Goal: Feedback & Contribution: Submit feedback/report problem

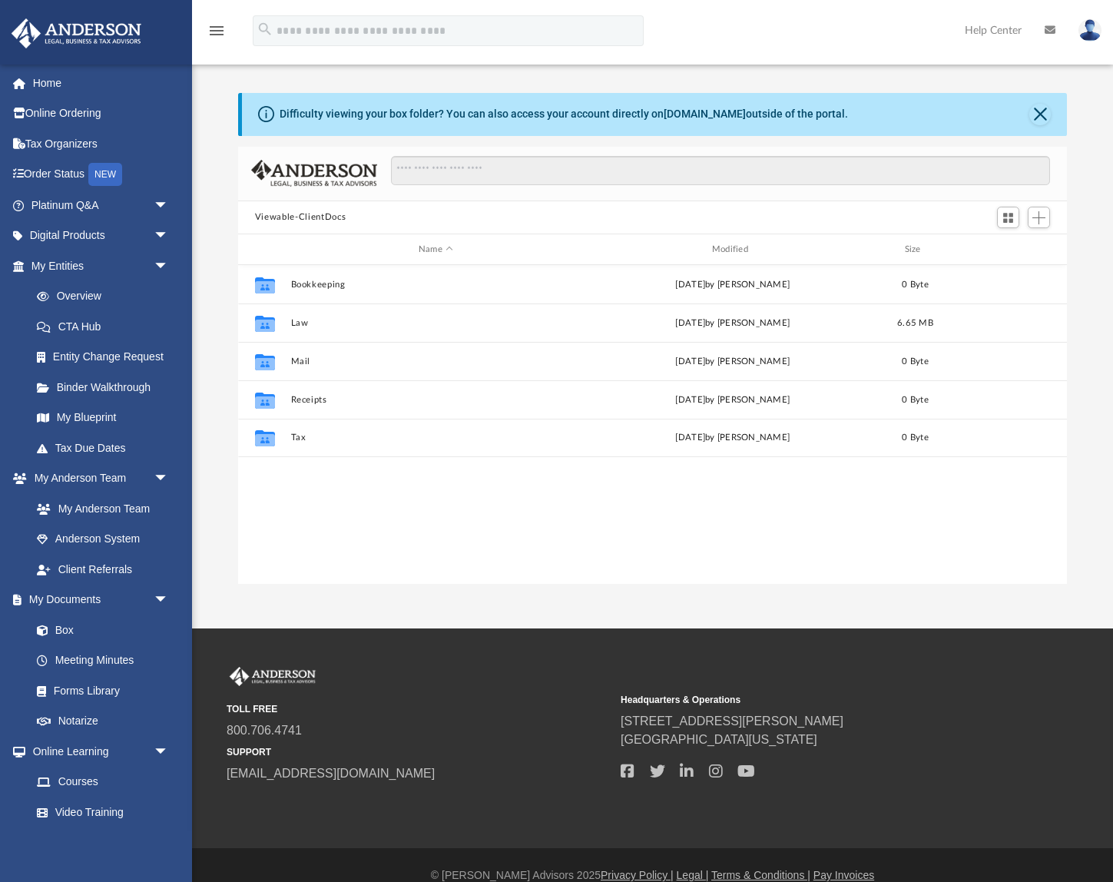
scroll to position [1, 1]
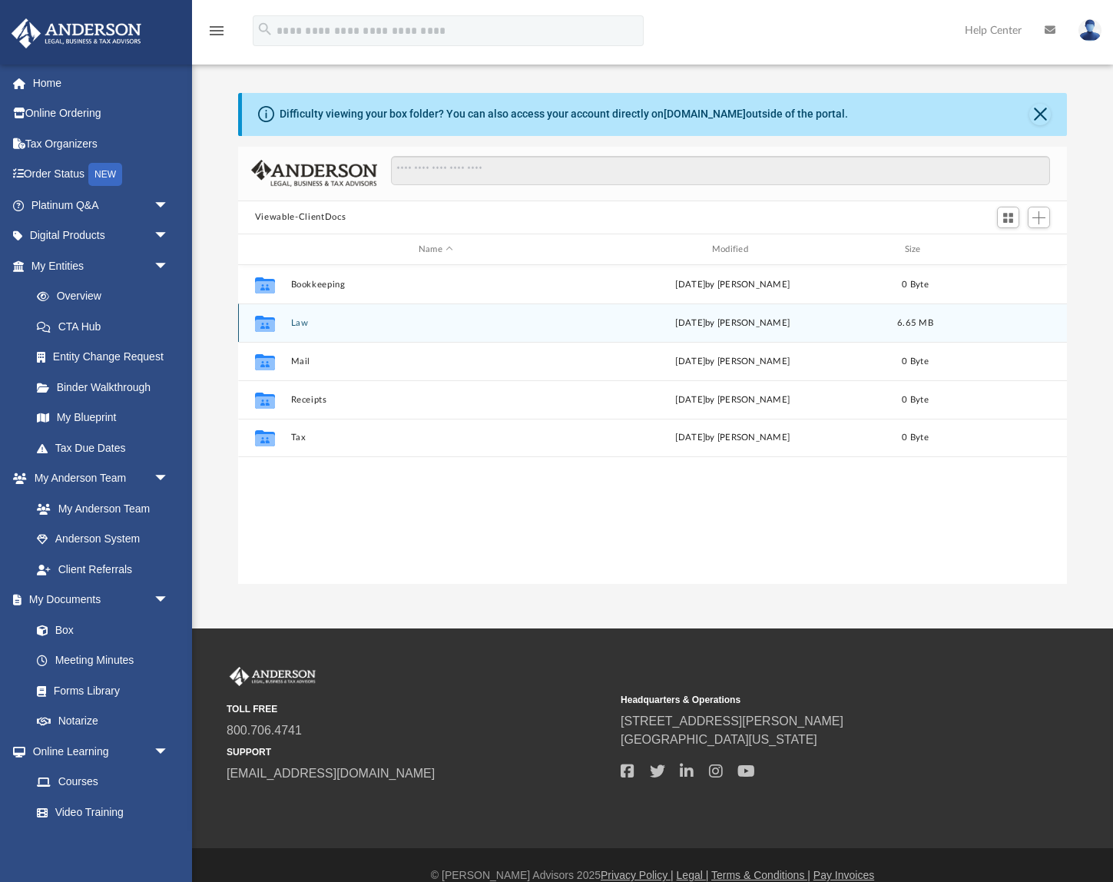
click at [268, 324] on icon "grid" at bounding box center [265, 326] width 20 height 12
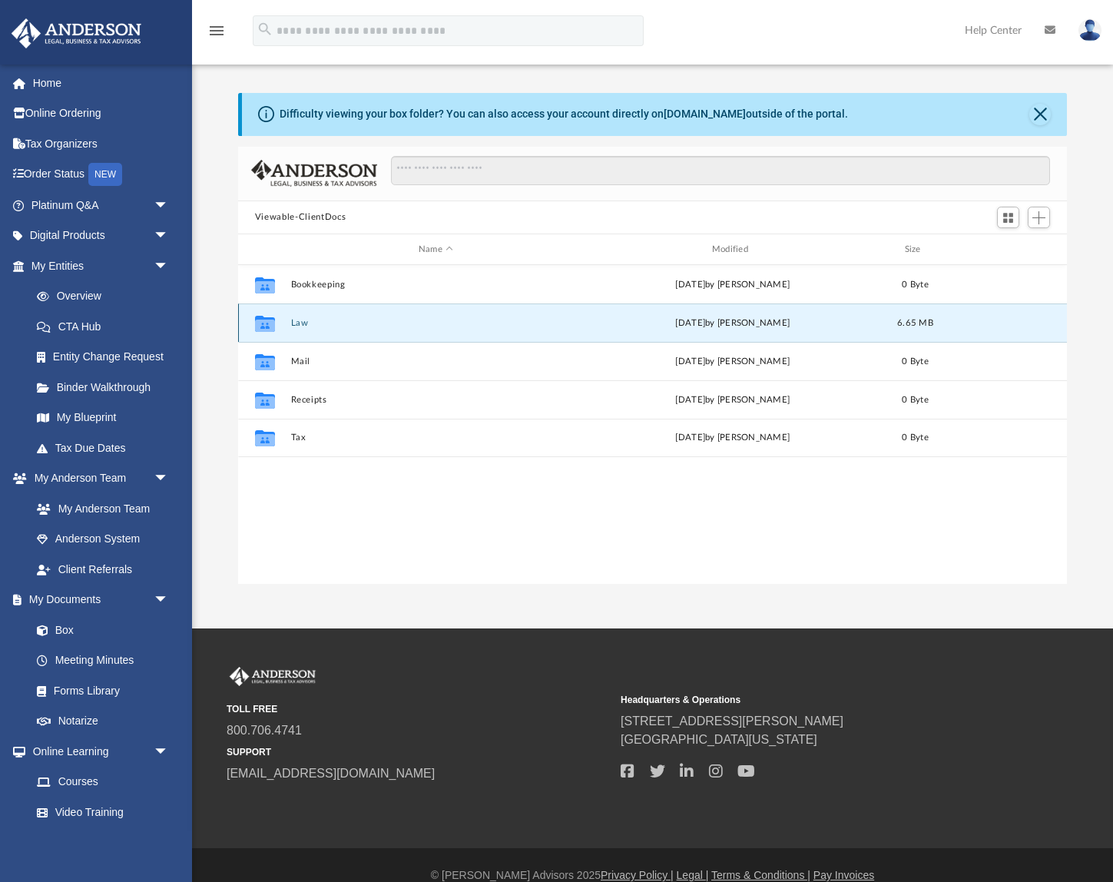
click at [264, 326] on icon "grid" at bounding box center [265, 326] width 20 height 12
click at [276, 215] on button "Viewable-ClientDocs" at bounding box center [300, 218] width 91 height 14
click at [82, 687] on link "Forms Library" at bounding box center [107, 690] width 171 height 31
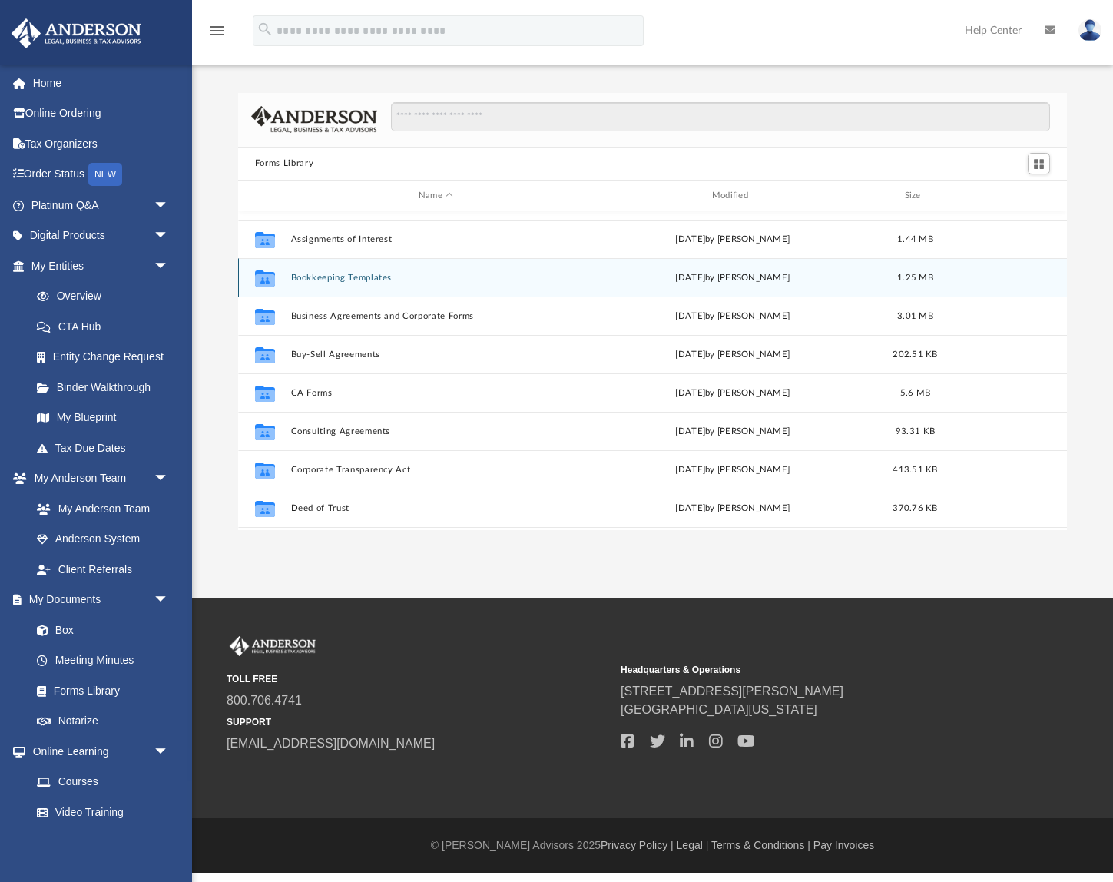
scroll to position [156, 0]
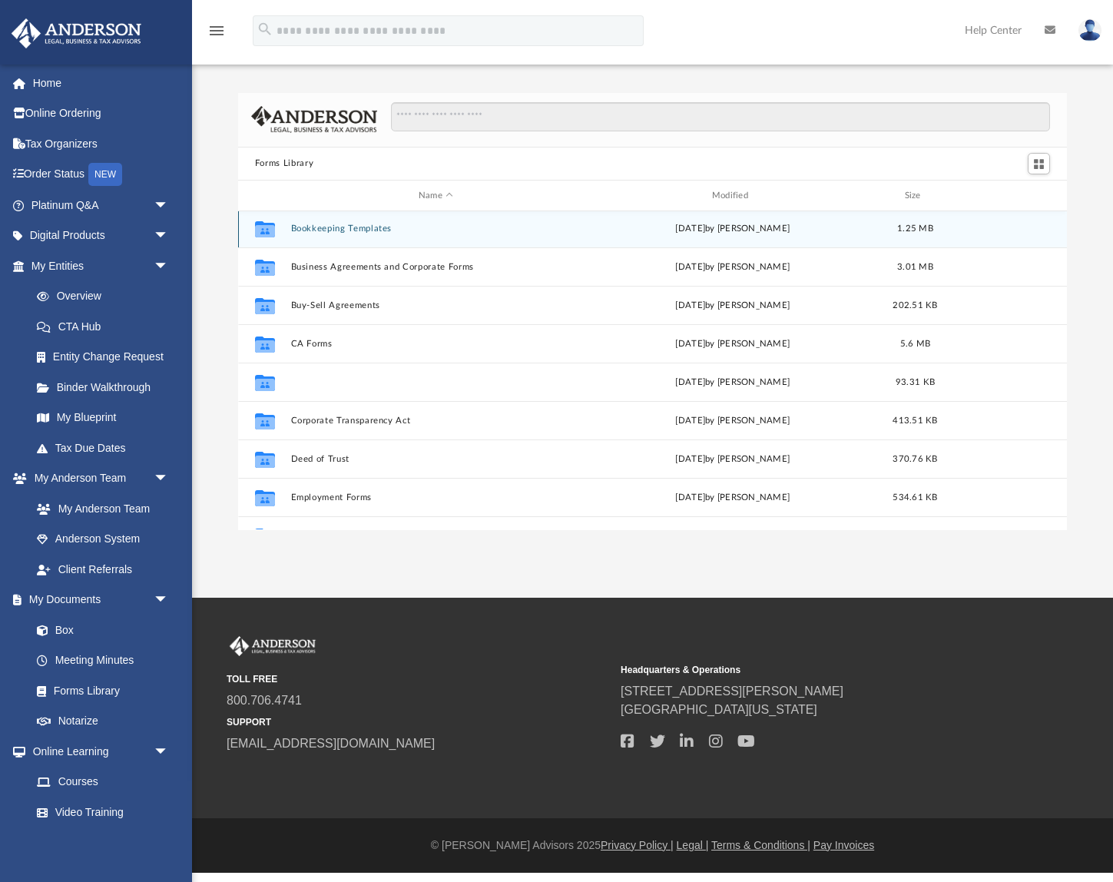
click at [340, 383] on button "Consulting Agreements" at bounding box center [435, 382] width 290 height 10
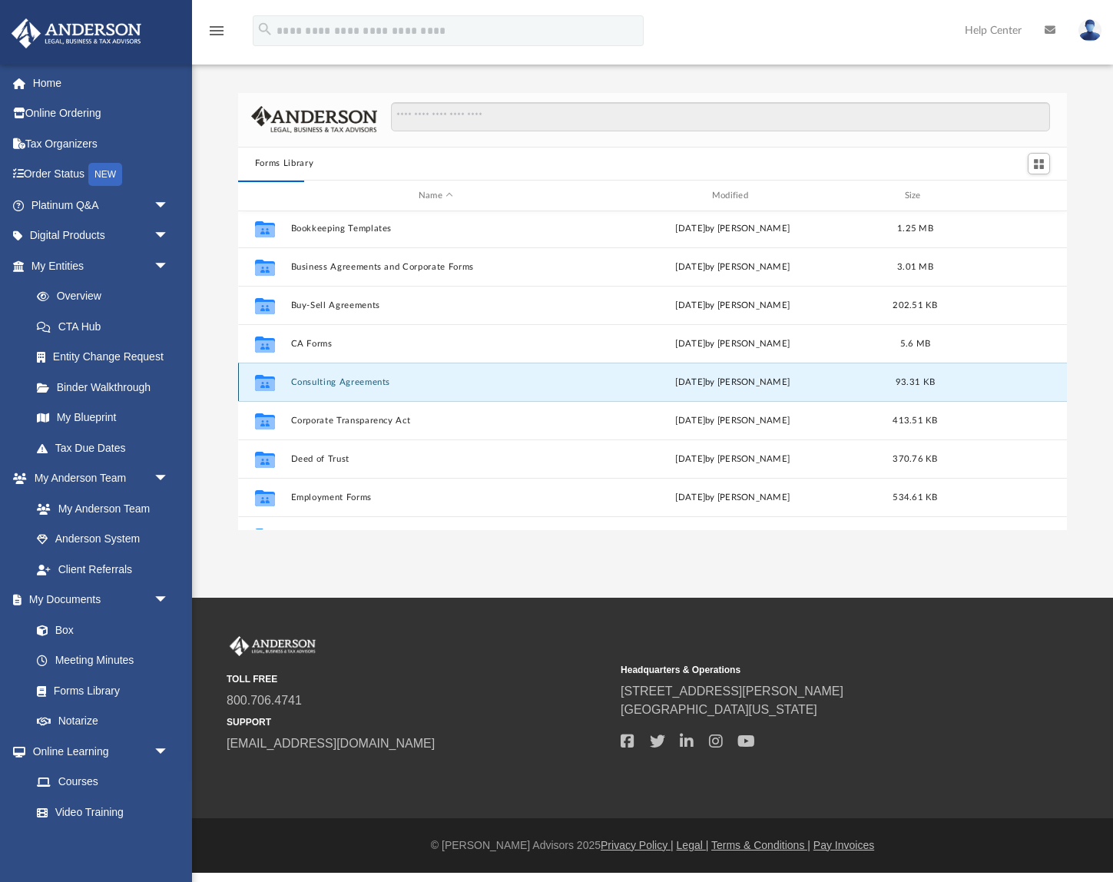
scroll to position [0, 0]
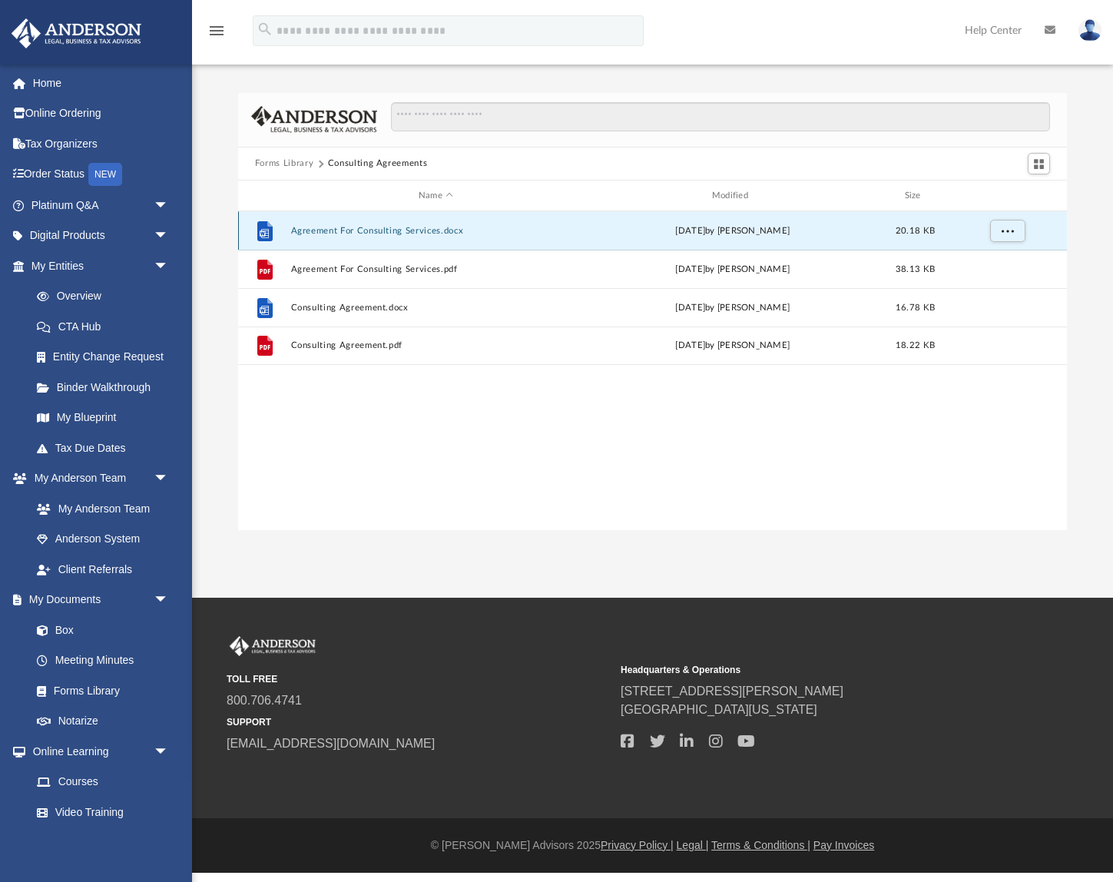
click at [343, 231] on button "Agreement For Consulting Services.docx" at bounding box center [435, 231] width 290 height 10
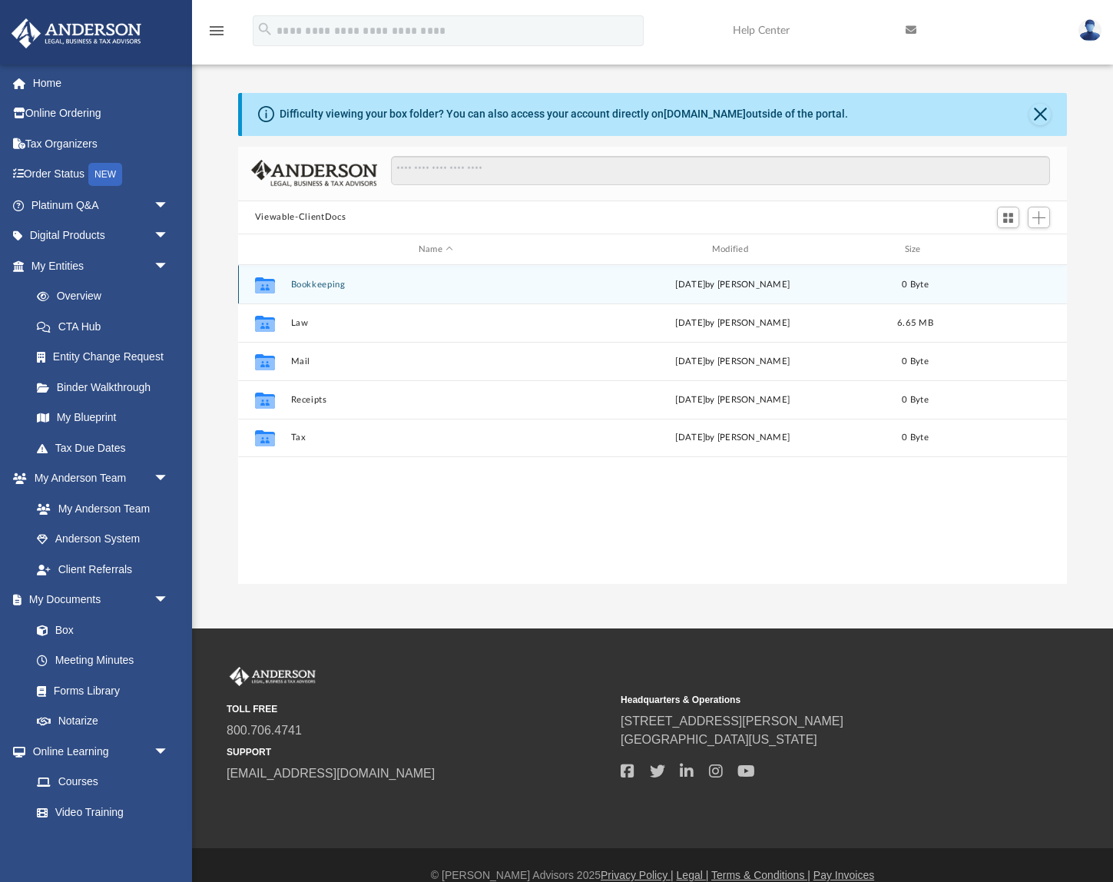
scroll to position [350, 829]
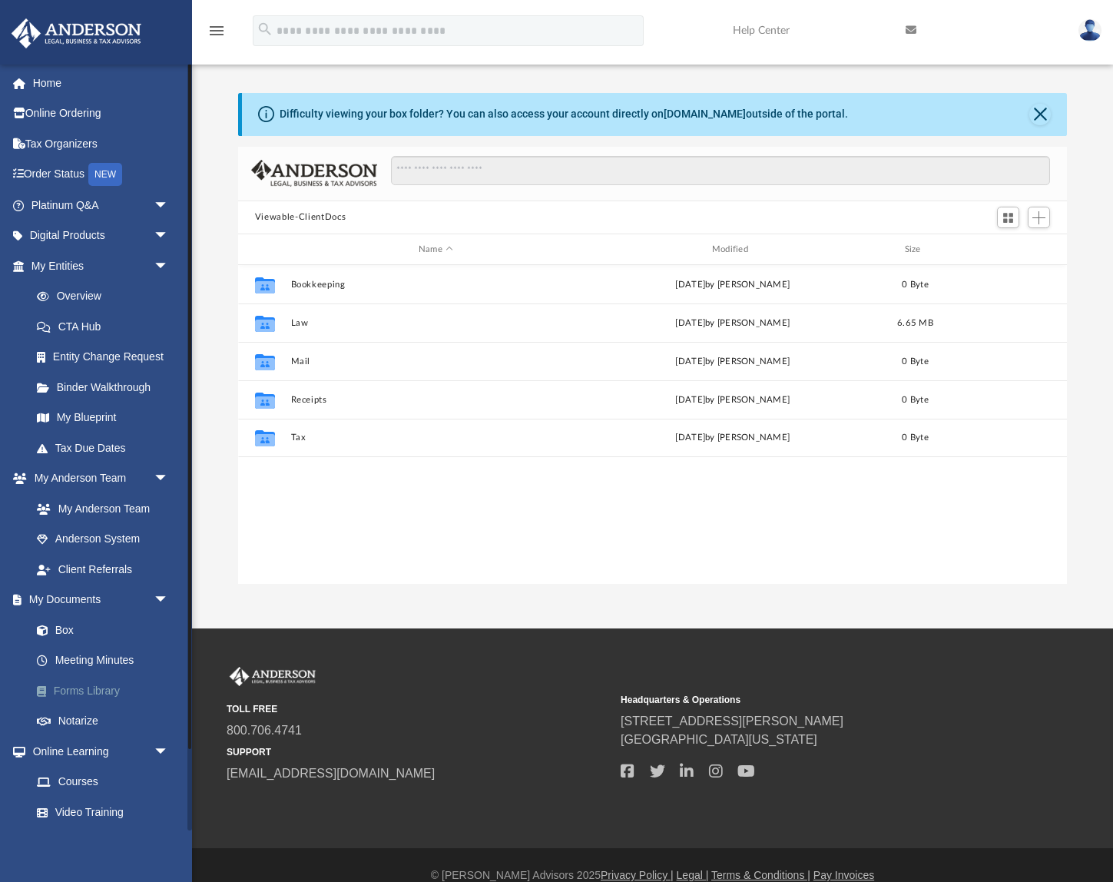
click at [103, 697] on link "Forms Library" at bounding box center [107, 690] width 171 height 31
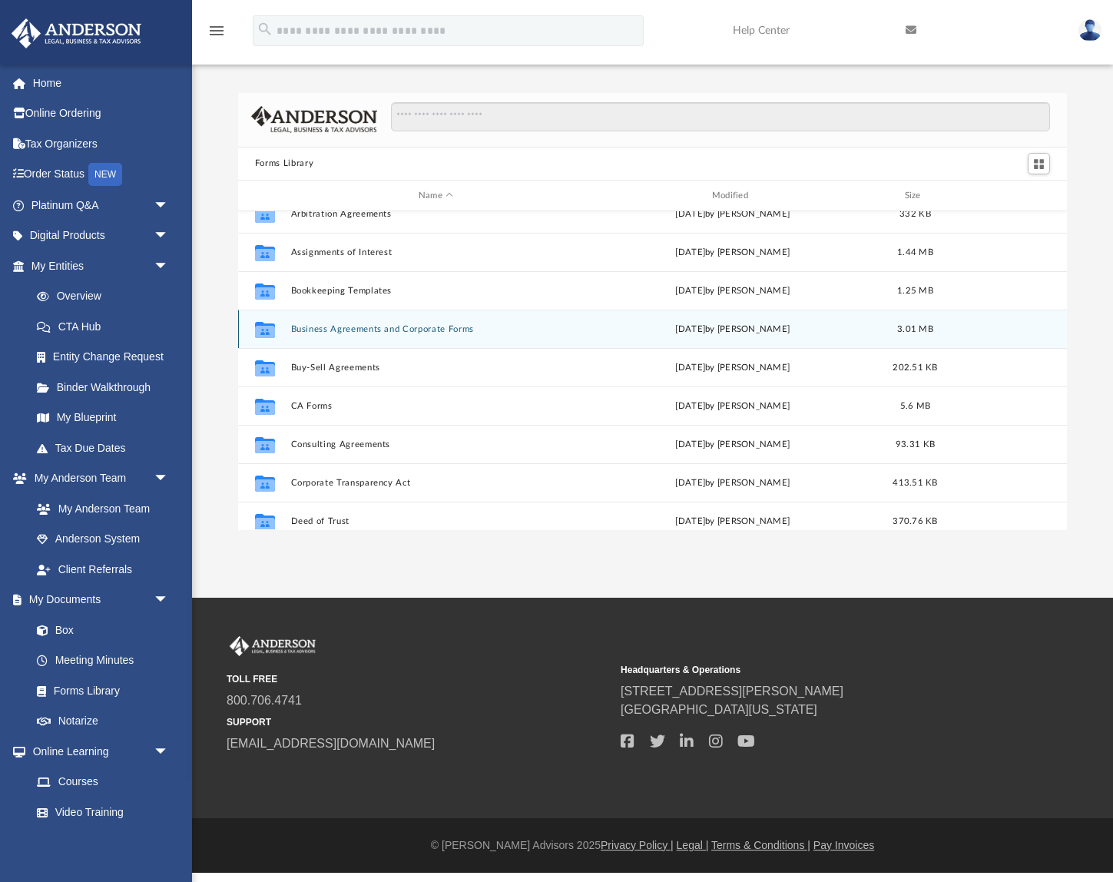
scroll to position [151, 0]
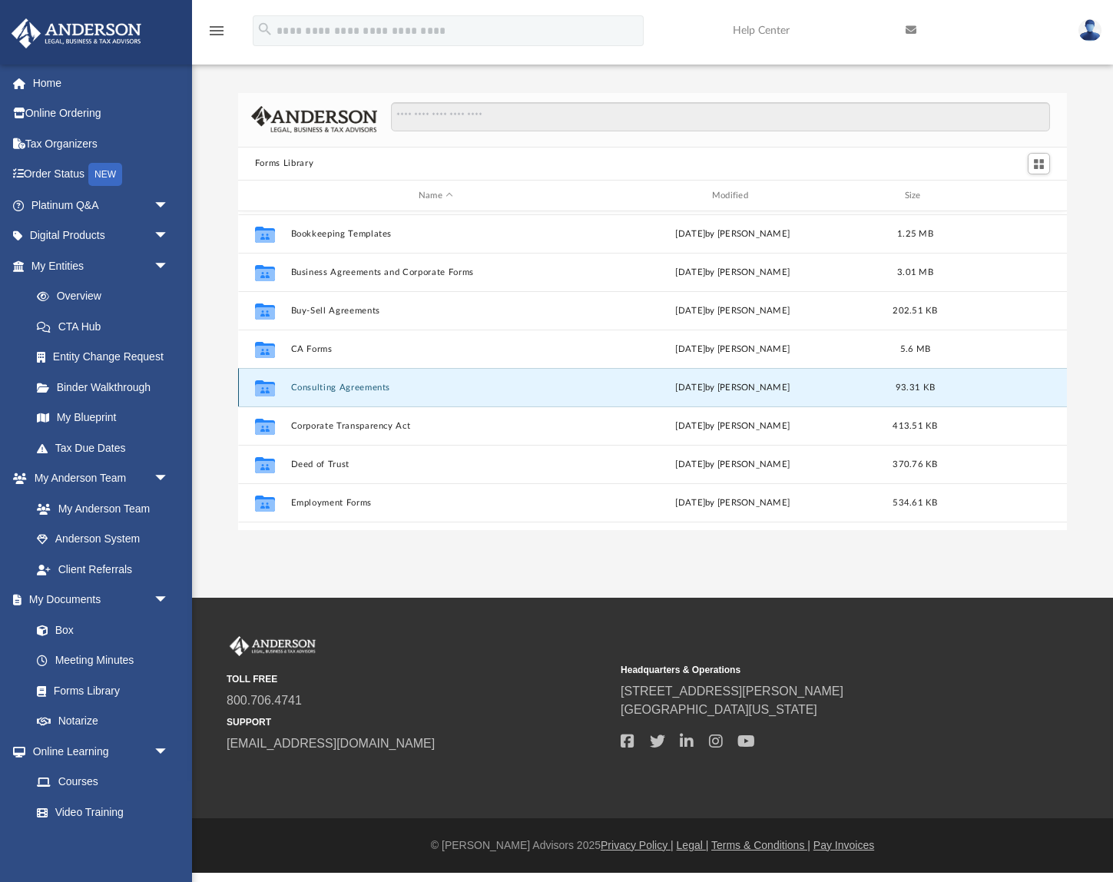
click at [365, 391] on button "Consulting Agreements" at bounding box center [435, 388] width 290 height 10
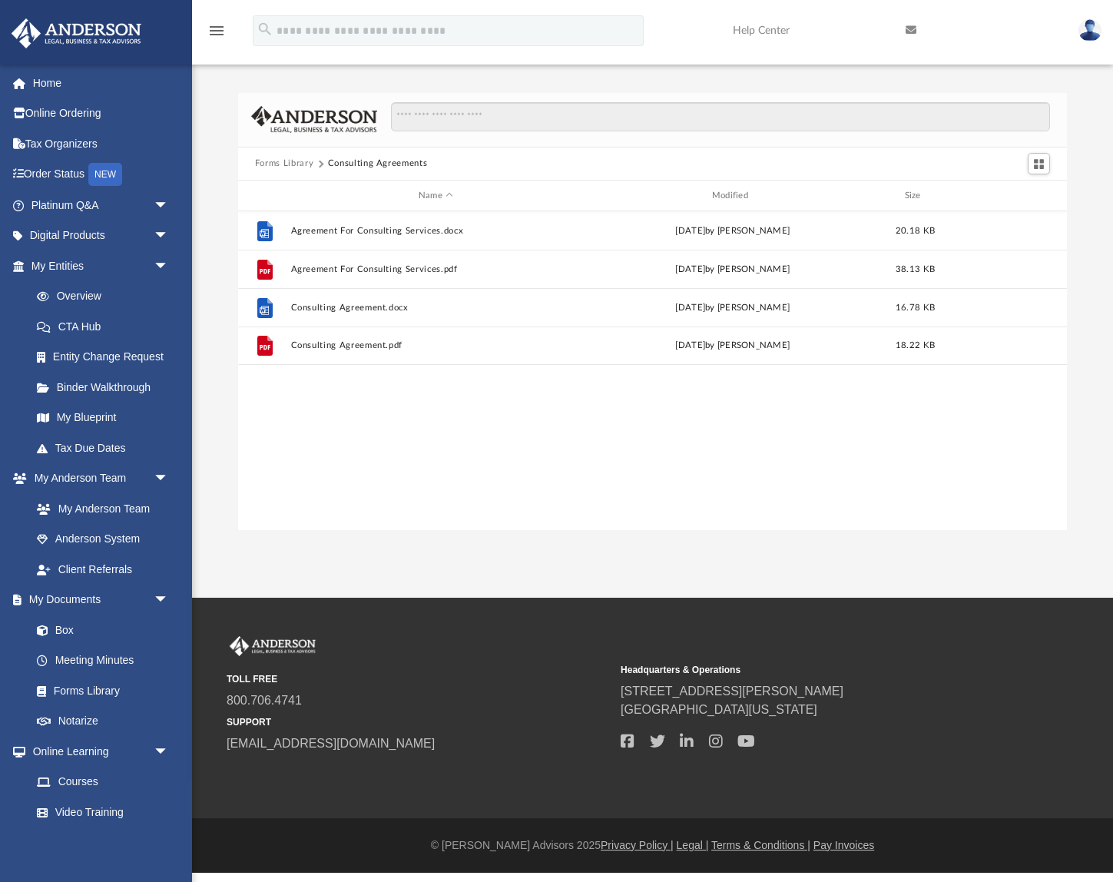
scroll to position [0, 0]
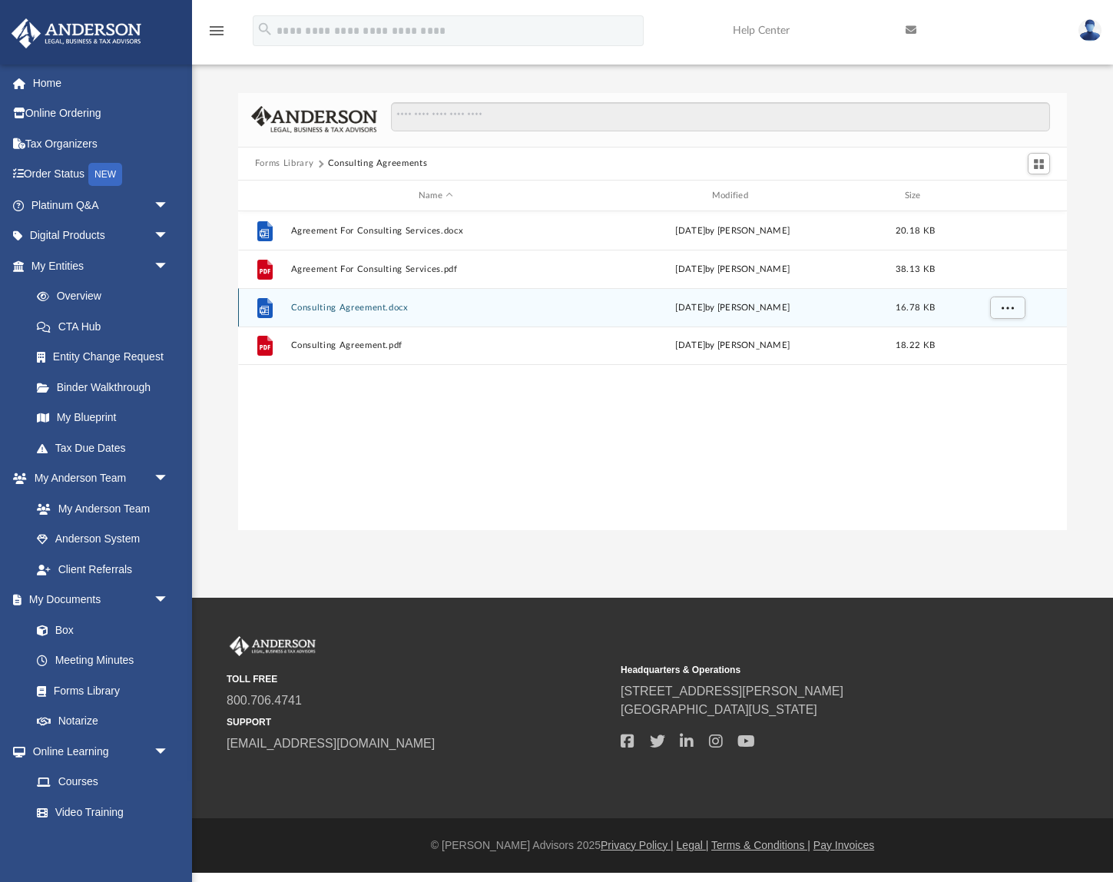
click at [346, 310] on button "Consulting Agreement.docx" at bounding box center [435, 308] width 290 height 10
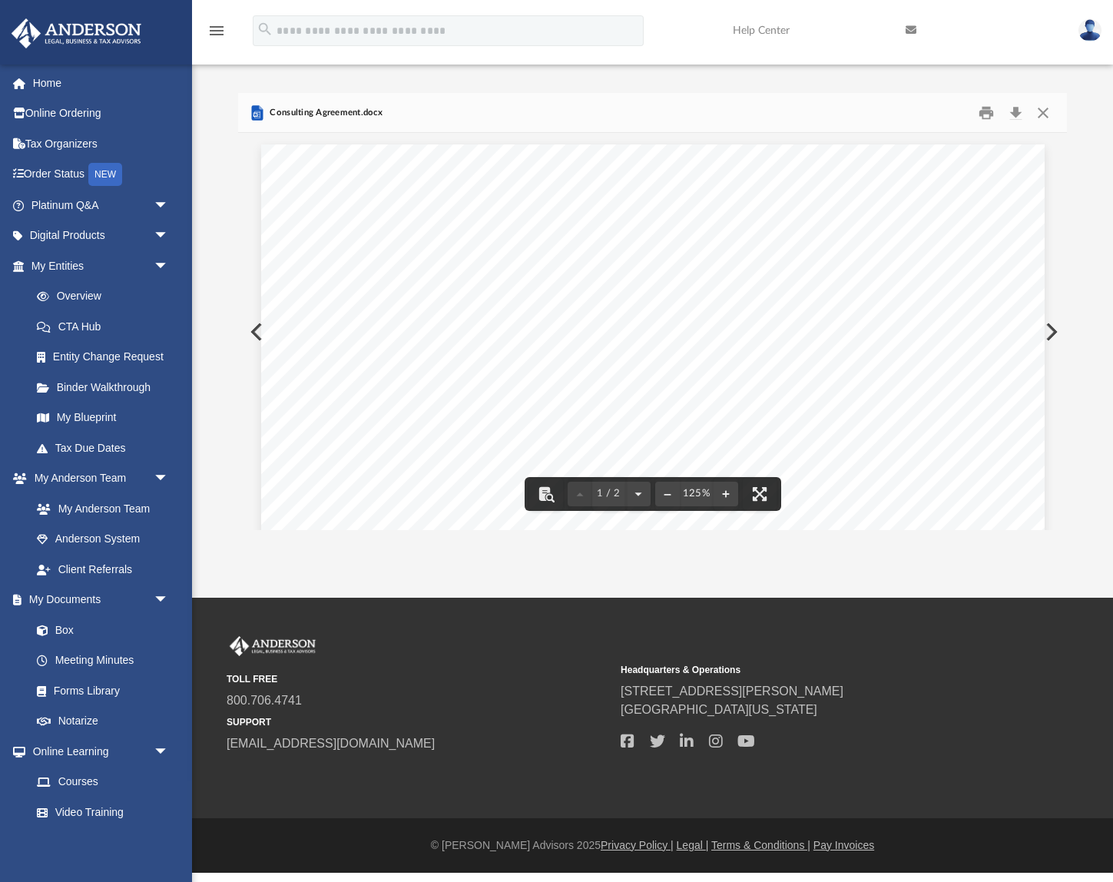
click at [252, 334] on button "Preview" at bounding box center [255, 331] width 34 height 43
click at [256, 330] on button "Preview" at bounding box center [255, 331] width 34 height 43
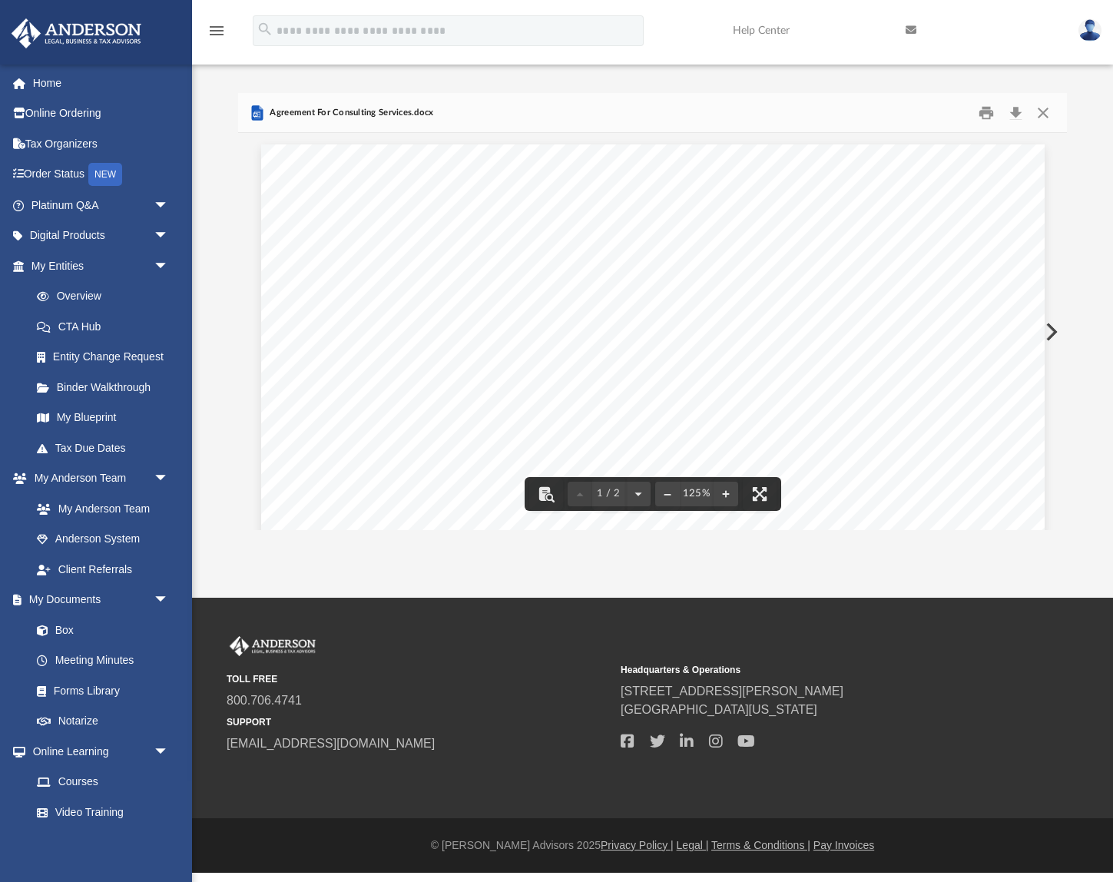
click at [343, 115] on span "Agreement For Consulting Services.docx" at bounding box center [350, 113] width 167 height 14
click at [1046, 114] on button "Close" at bounding box center [1043, 113] width 28 height 24
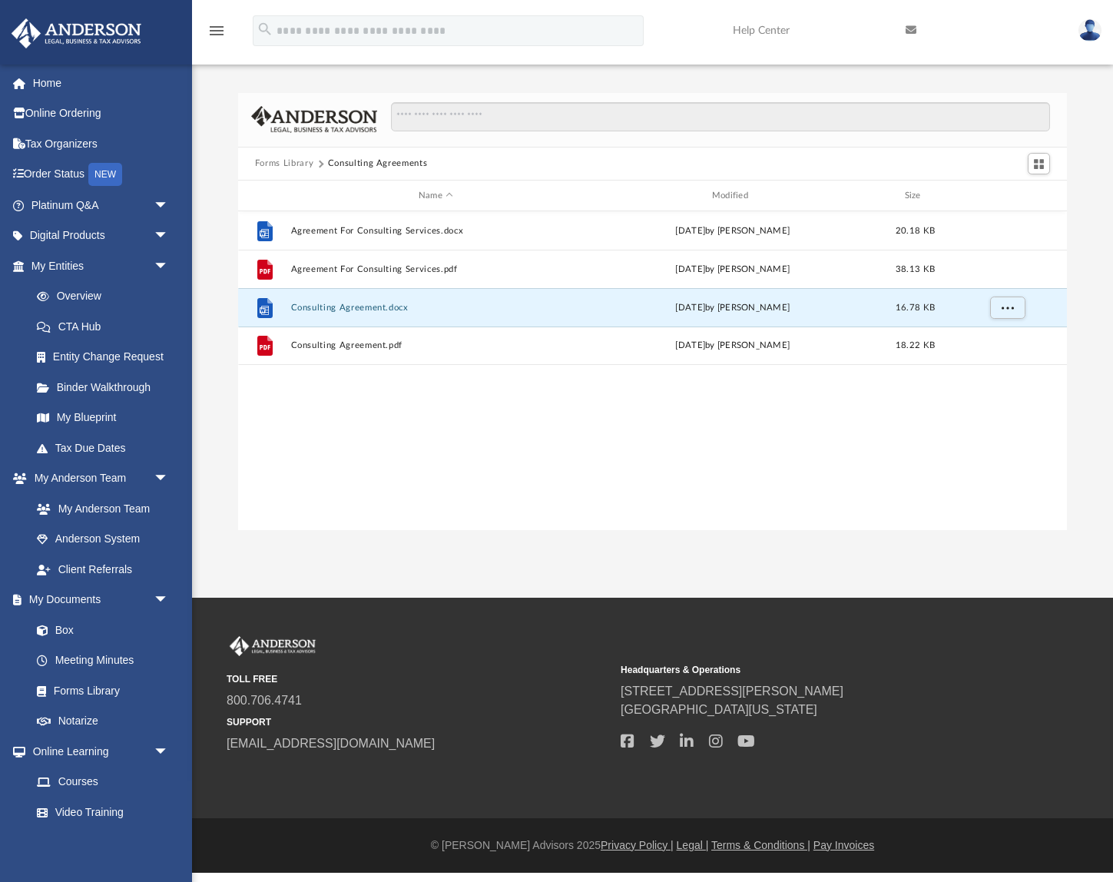
click at [274, 165] on button "Forms Library" at bounding box center [284, 164] width 58 height 14
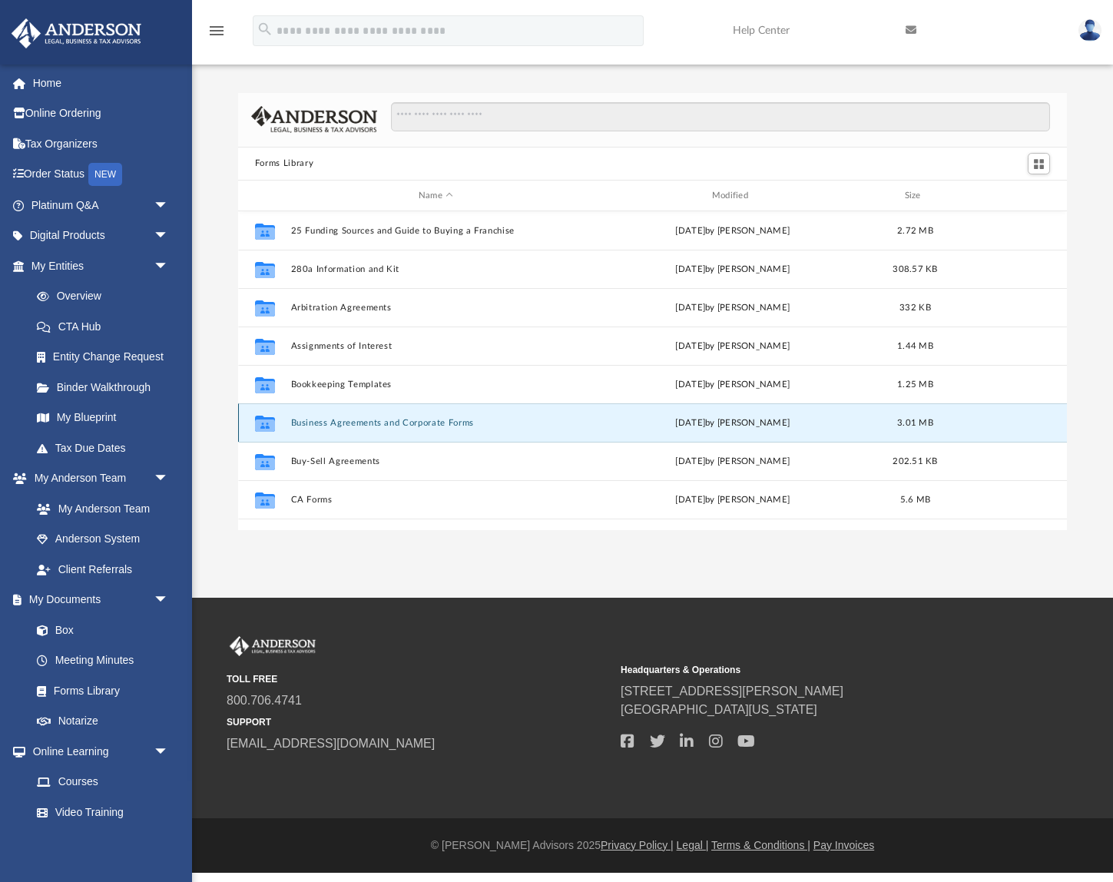
click at [363, 423] on button "Business Agreements and Corporate Forms" at bounding box center [435, 423] width 290 height 10
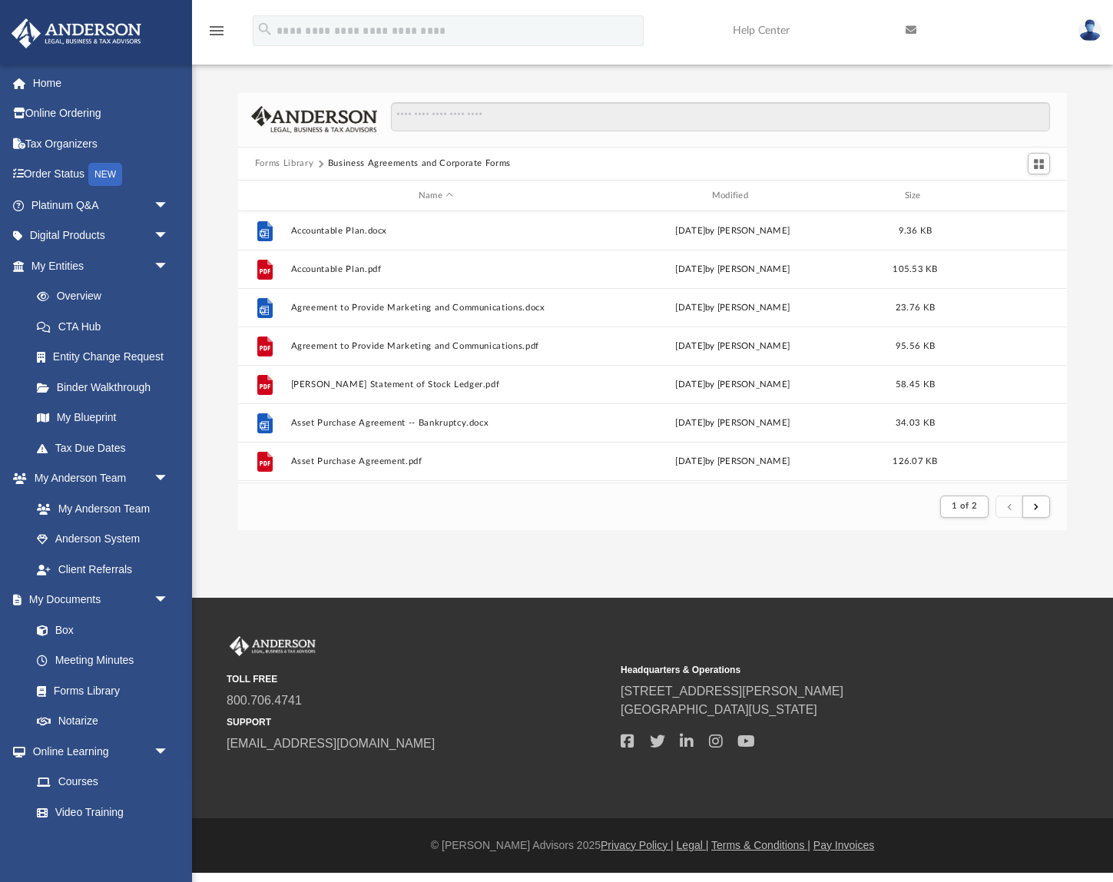
click at [304, 167] on button "Forms Library" at bounding box center [284, 164] width 58 height 14
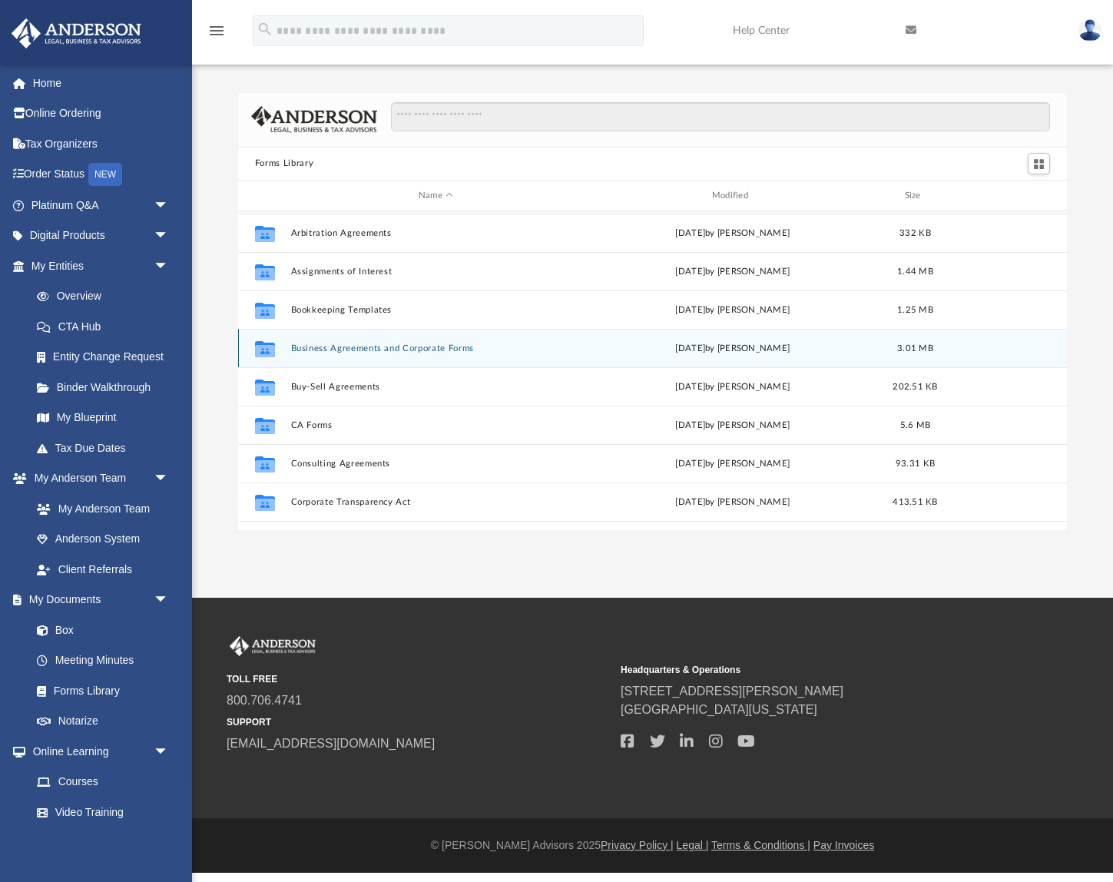
scroll to position [78, 0]
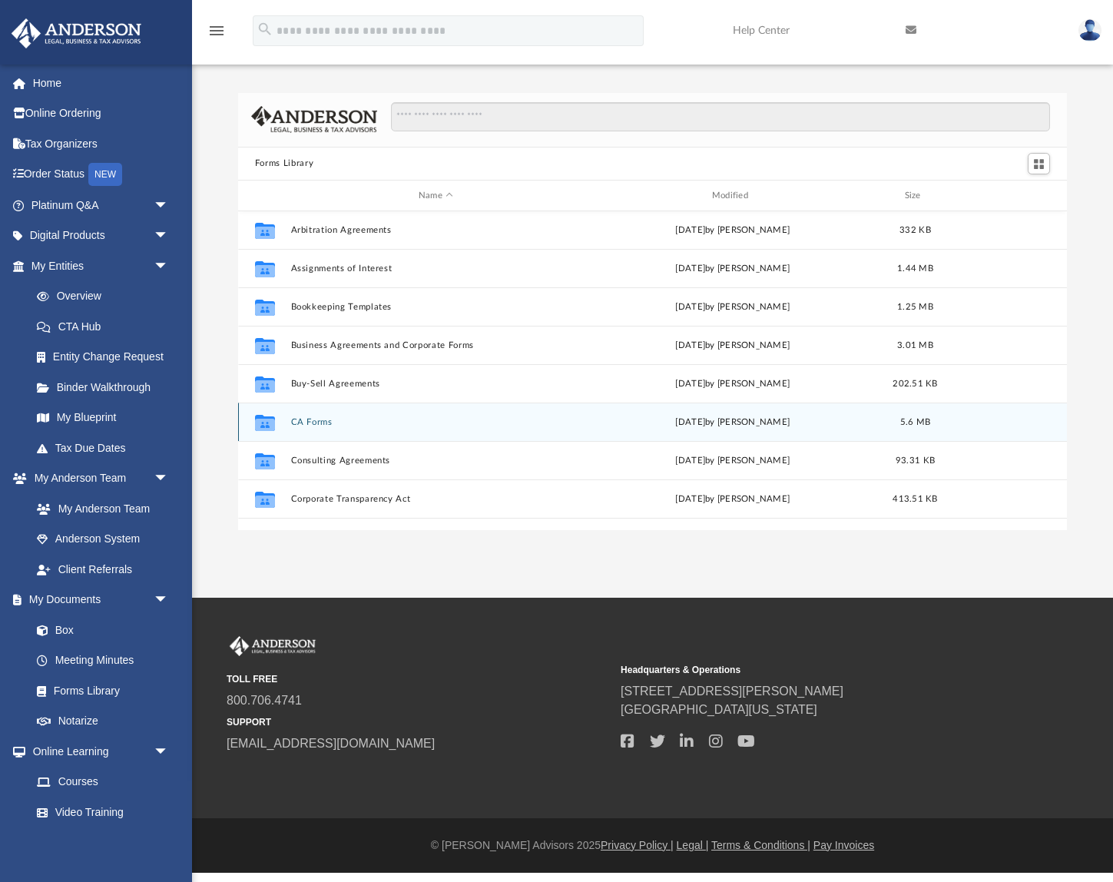
click at [292, 427] on div "Collaborated Folder CA Forms Thu Jul 13 2023 by Taryn Biever 5.6 MB" at bounding box center [652, 422] width 829 height 38
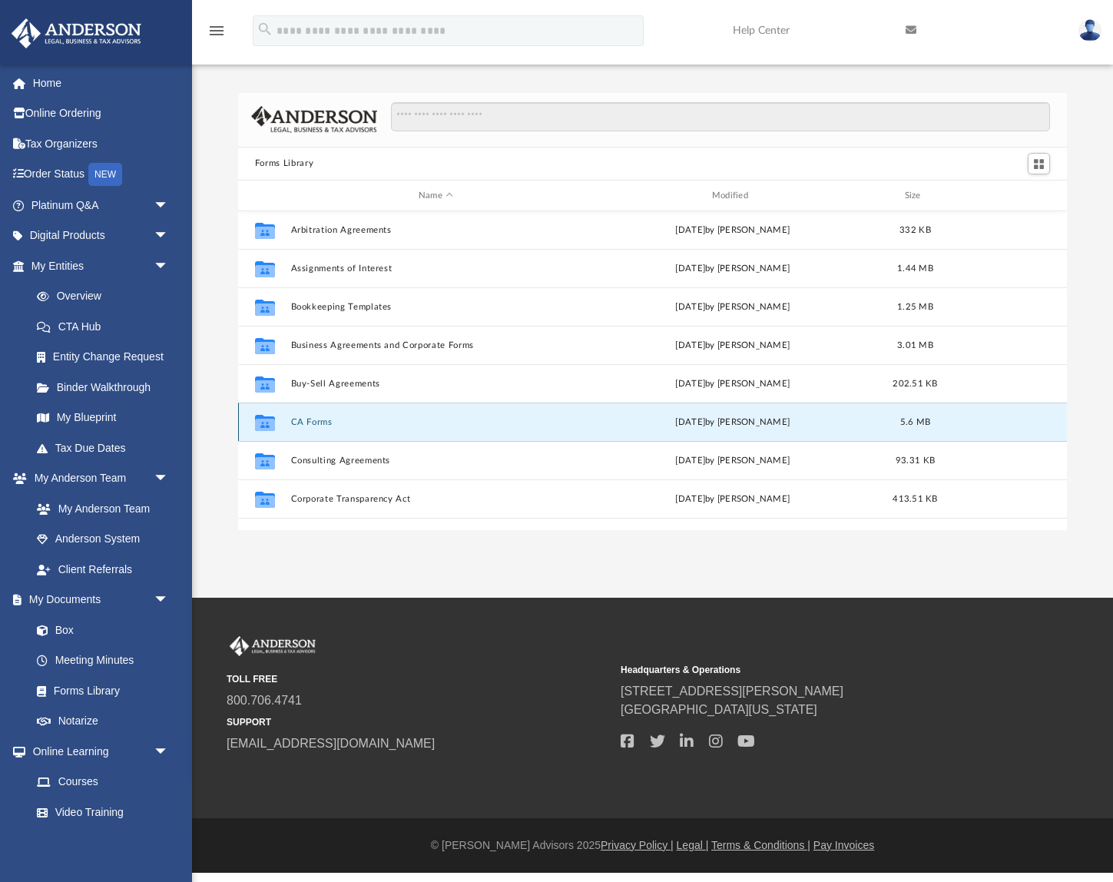
click at [301, 426] on button "CA Forms" at bounding box center [435, 422] width 290 height 10
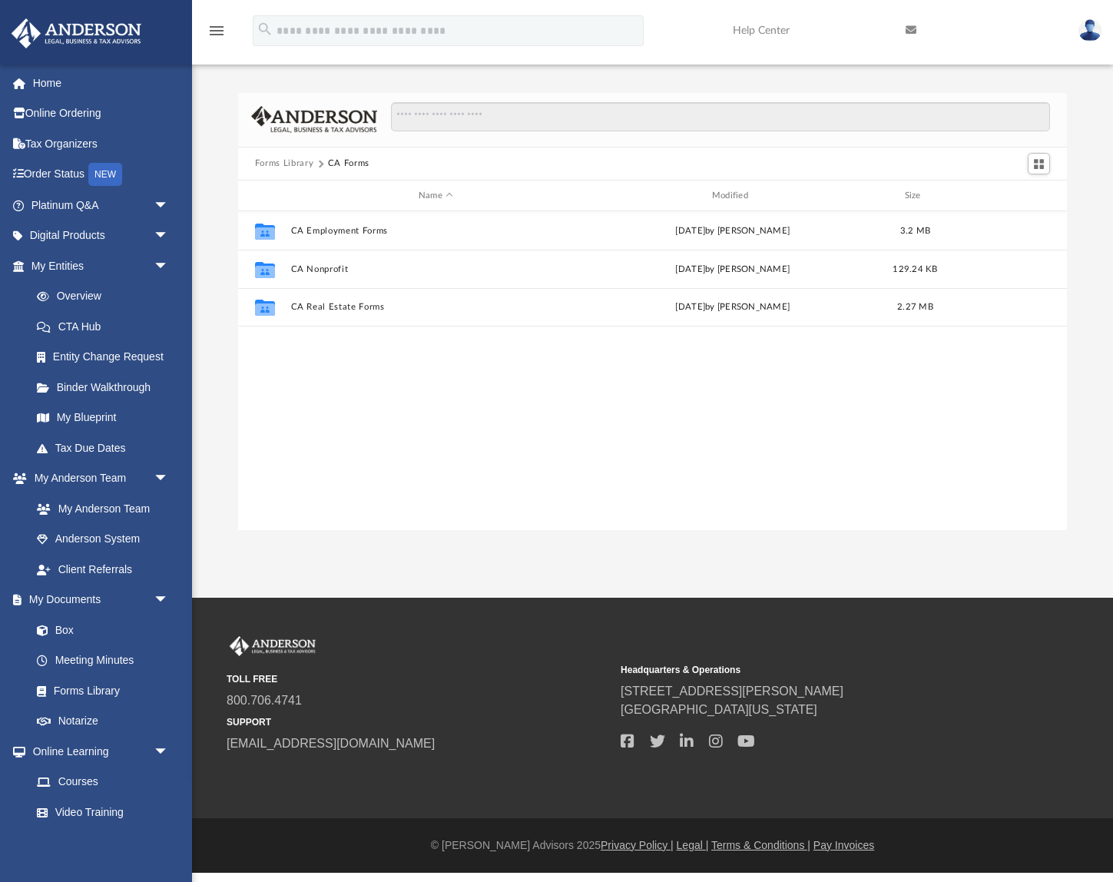
scroll to position [0, 0]
click at [302, 167] on button "Forms Library" at bounding box center [284, 164] width 58 height 14
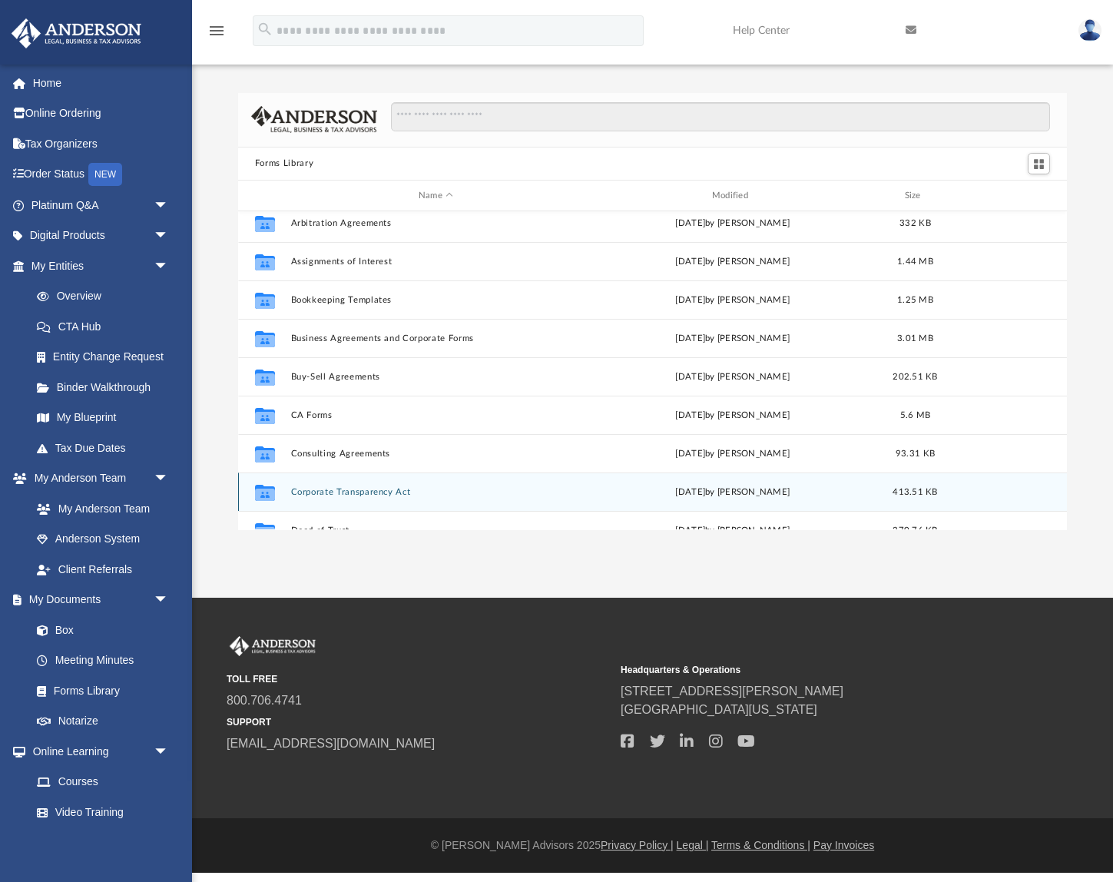
scroll to position [98, 0]
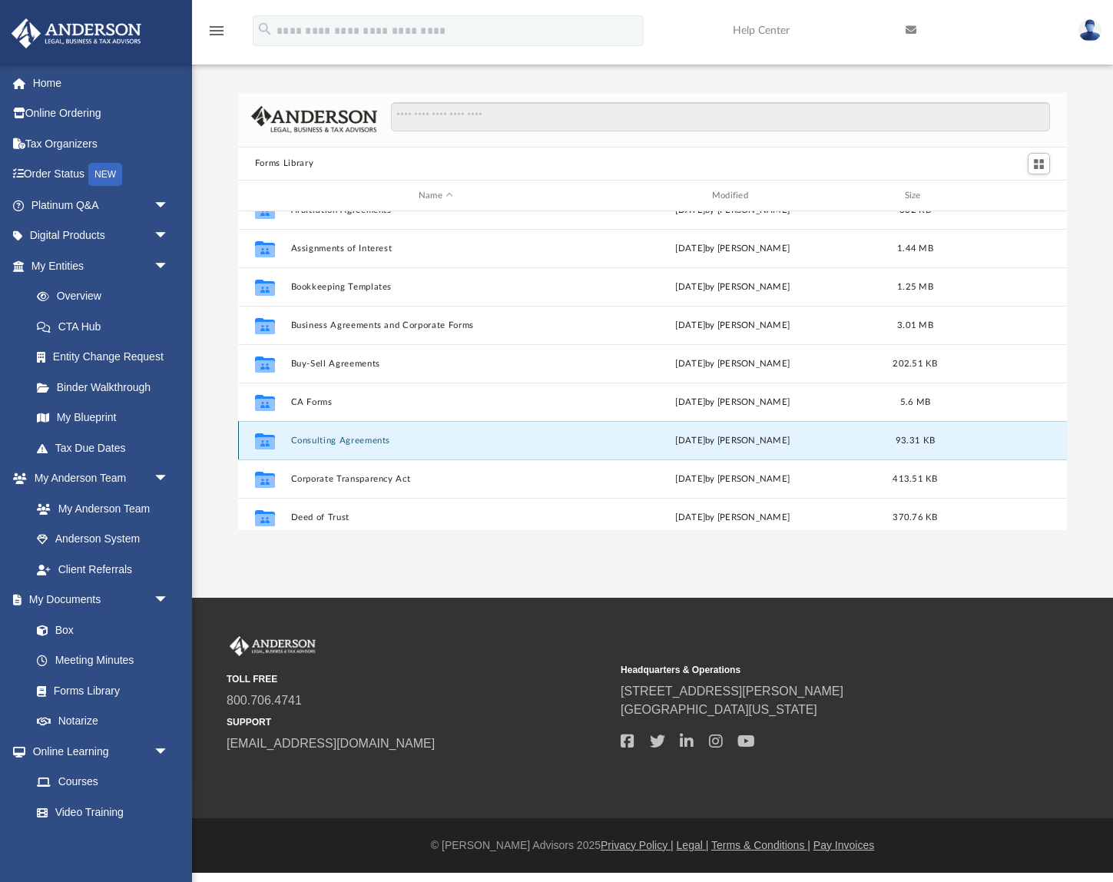
click at [332, 442] on button "Consulting Agreements" at bounding box center [435, 441] width 290 height 10
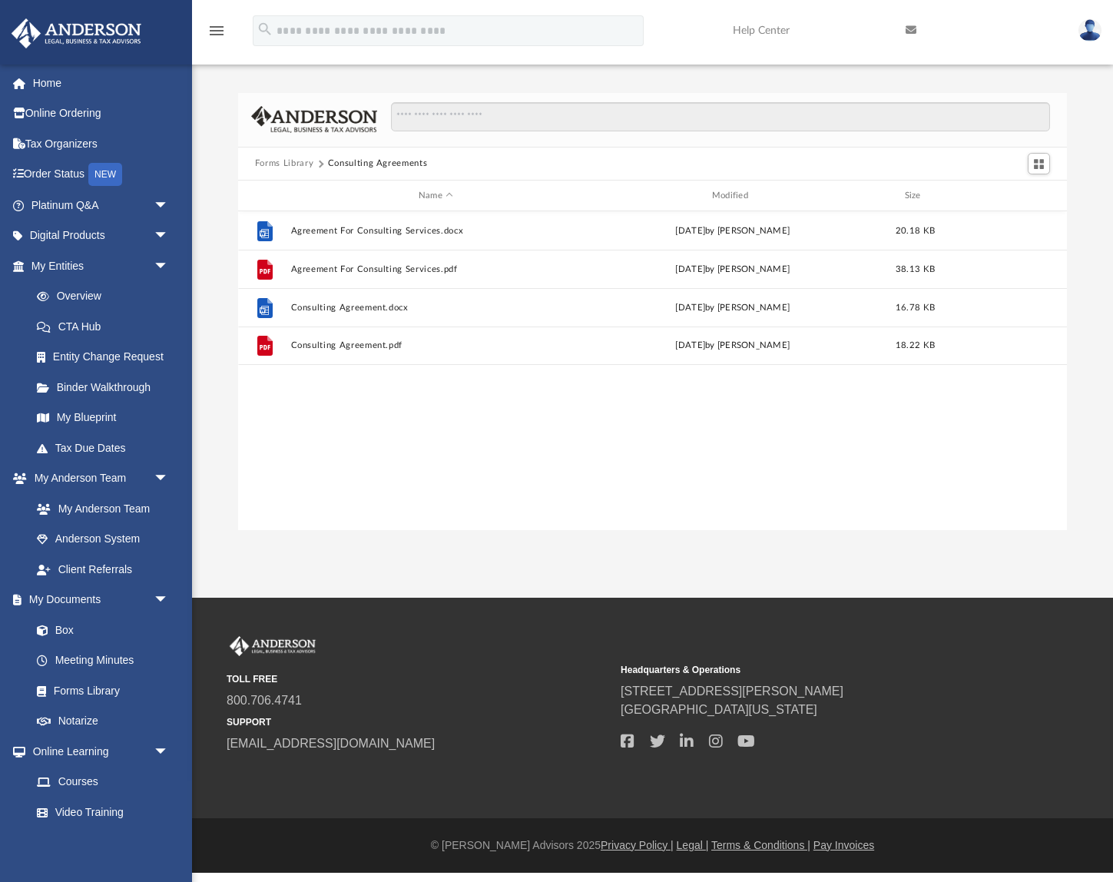
scroll to position [0, 0]
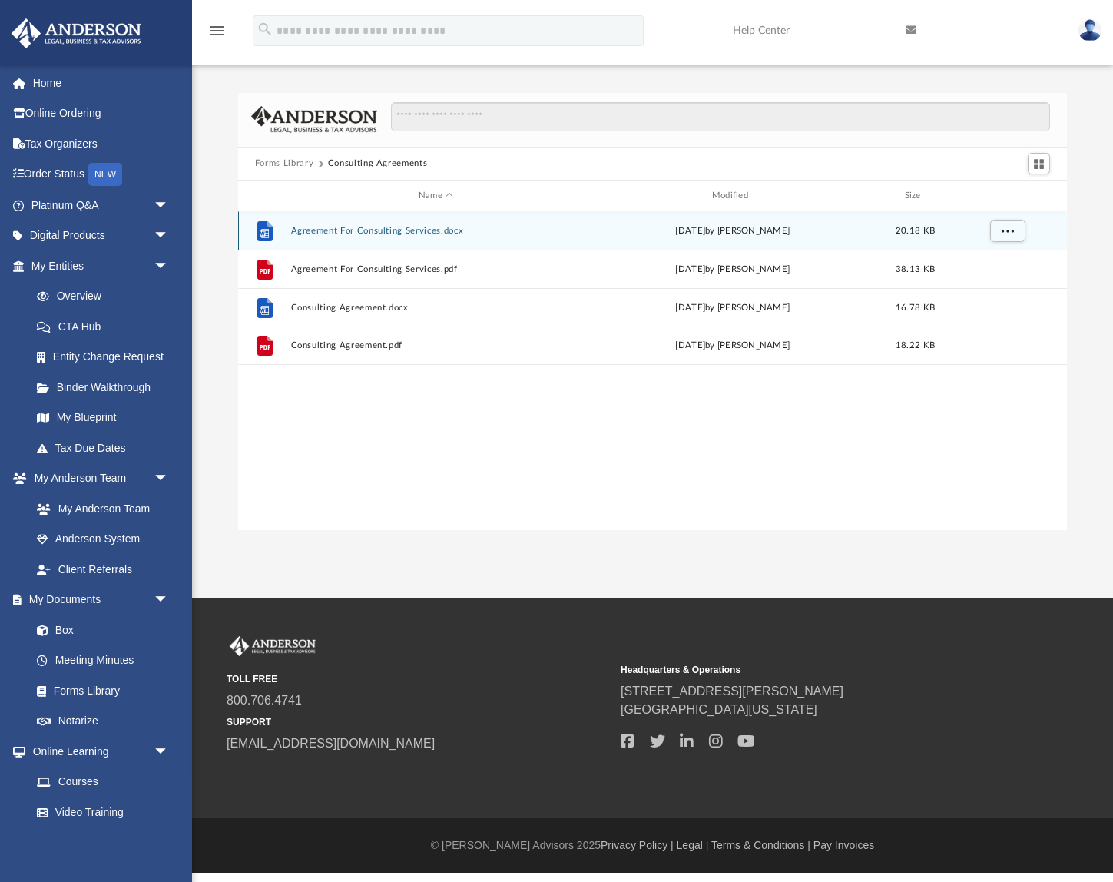
click at [378, 224] on div "File Agreement For Consulting Services.docx Wed Oct 5 2022 by Mary Acree 20.18 …" at bounding box center [652, 230] width 829 height 38
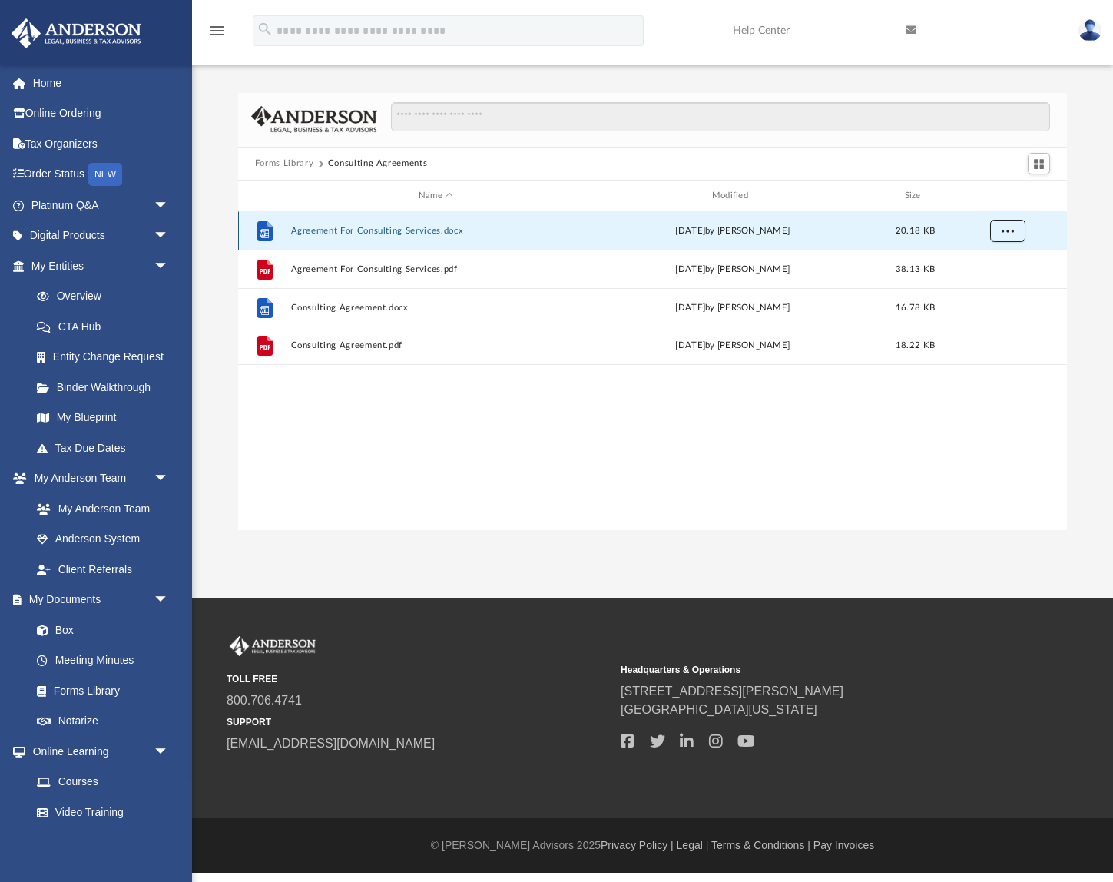
click at [998, 234] on button "More options" at bounding box center [1007, 231] width 35 height 23
click at [993, 295] on li "Download" at bounding box center [994, 287] width 45 height 16
click at [1005, 231] on span "More options" at bounding box center [1008, 231] width 12 height 8
click at [990, 286] on li "Download" at bounding box center [994, 287] width 45 height 16
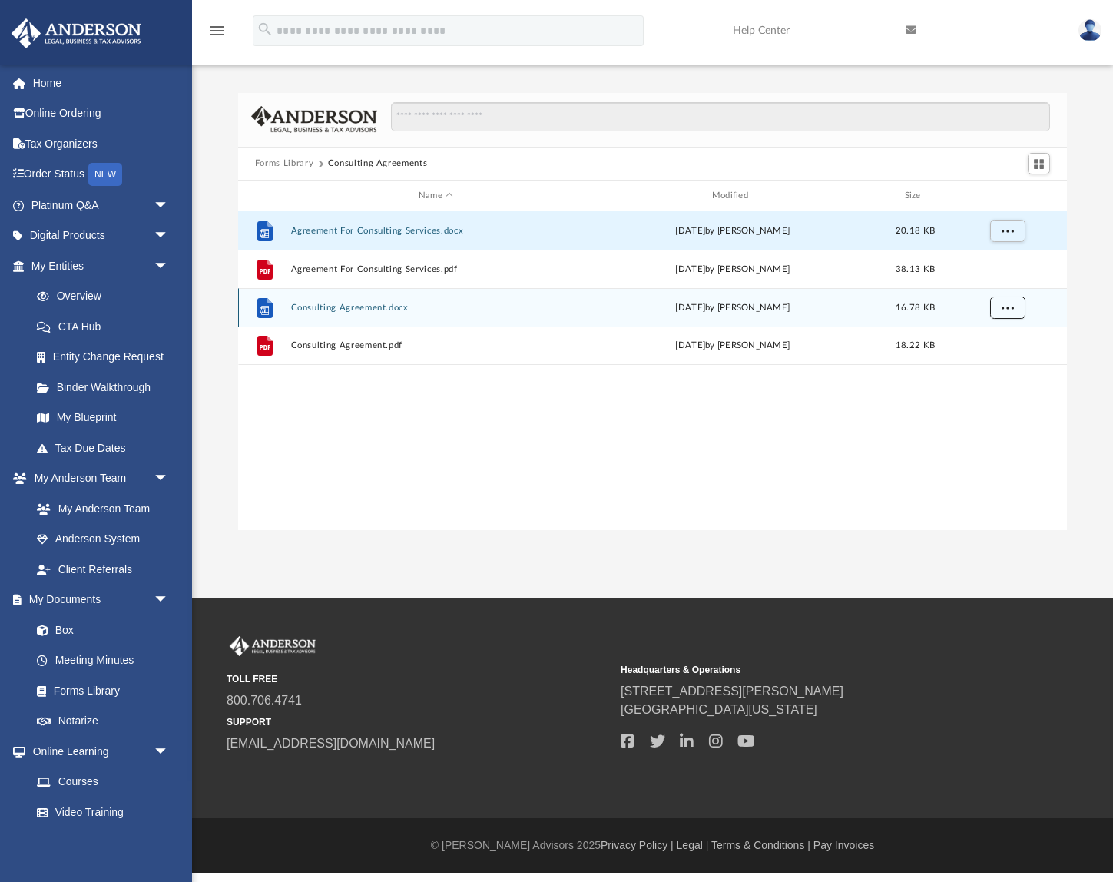
click at [1013, 307] on span "More options" at bounding box center [1008, 307] width 12 height 8
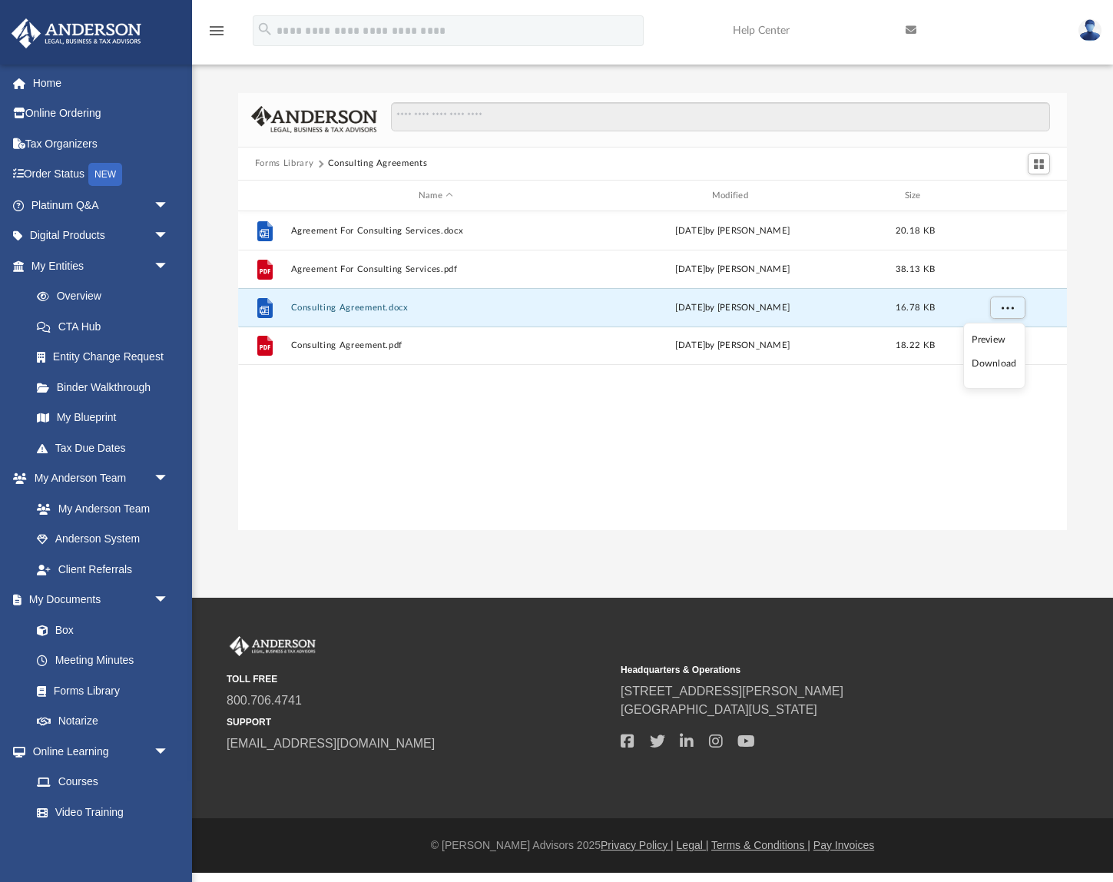
click at [990, 370] on li "Download" at bounding box center [994, 364] width 45 height 16
click at [1008, 303] on span "More options" at bounding box center [1008, 307] width 12 height 8
click at [989, 366] on li "Download" at bounding box center [994, 364] width 45 height 16
click at [98, 510] on link "My Anderson Team" at bounding box center [107, 508] width 171 height 31
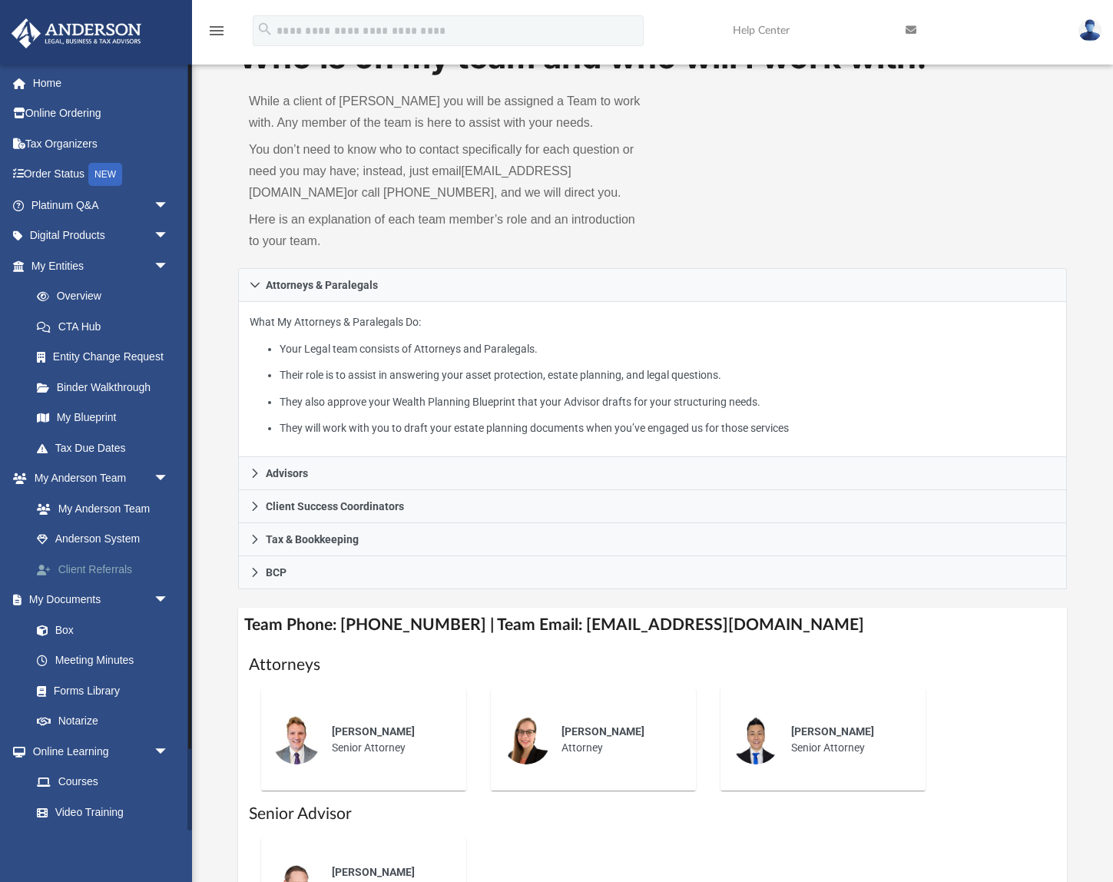
scroll to position [58, 0]
click at [80, 207] on link "Platinum Q&A arrow_drop_down" at bounding box center [101, 205] width 181 height 31
click at [157, 201] on span "arrow_drop_down" at bounding box center [169, 205] width 31 height 31
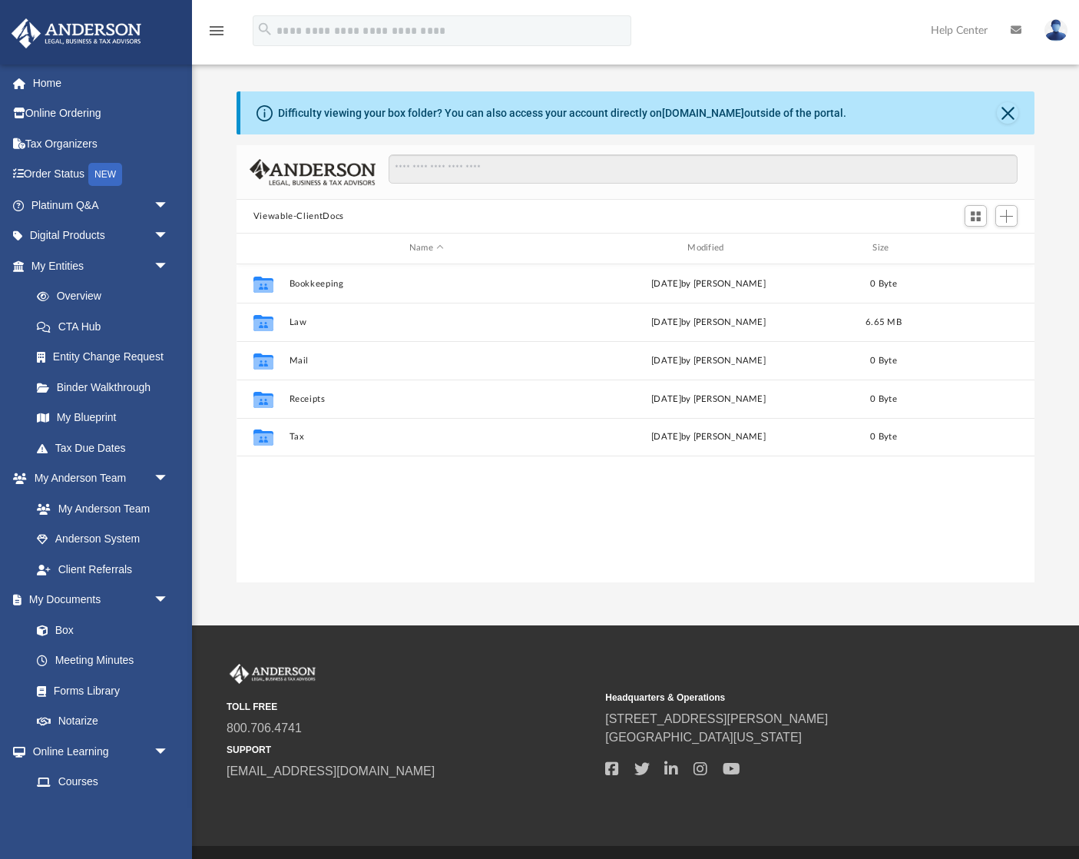
scroll to position [350, 798]
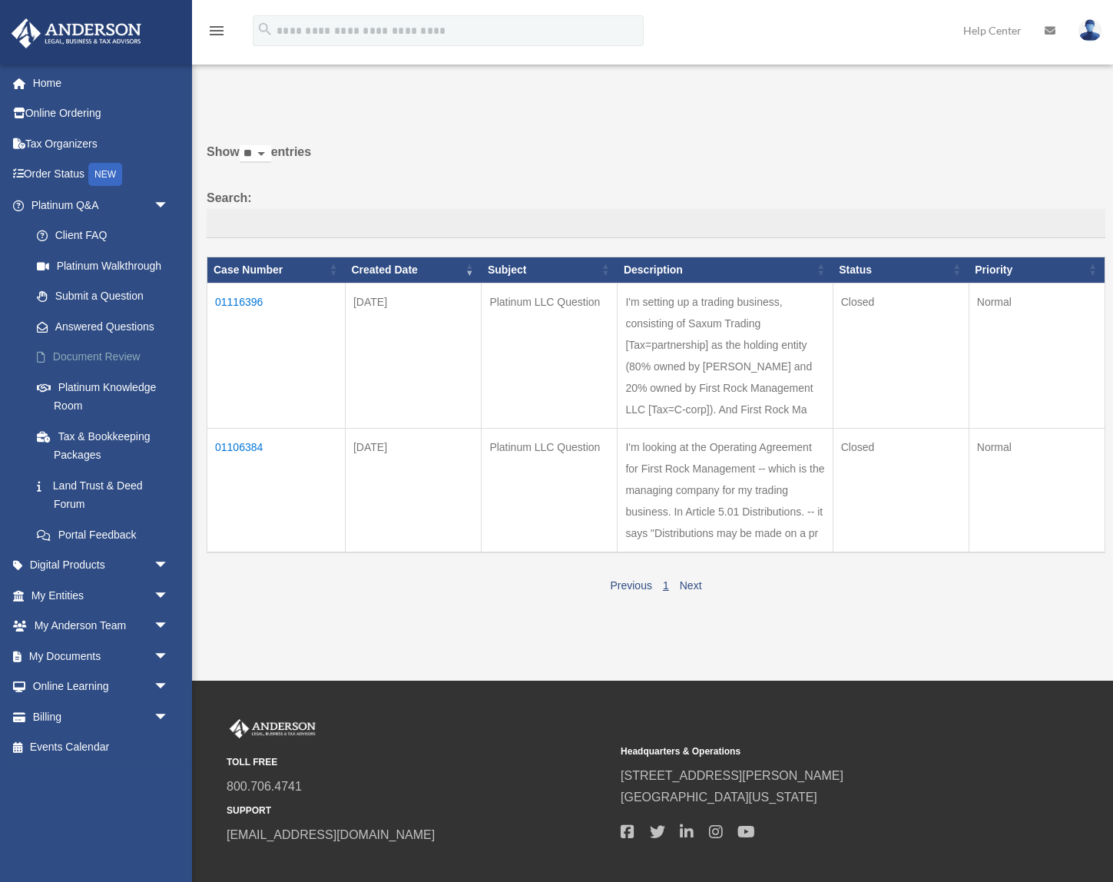
click at [65, 362] on link "Document Review" at bounding box center [107, 357] width 171 height 31
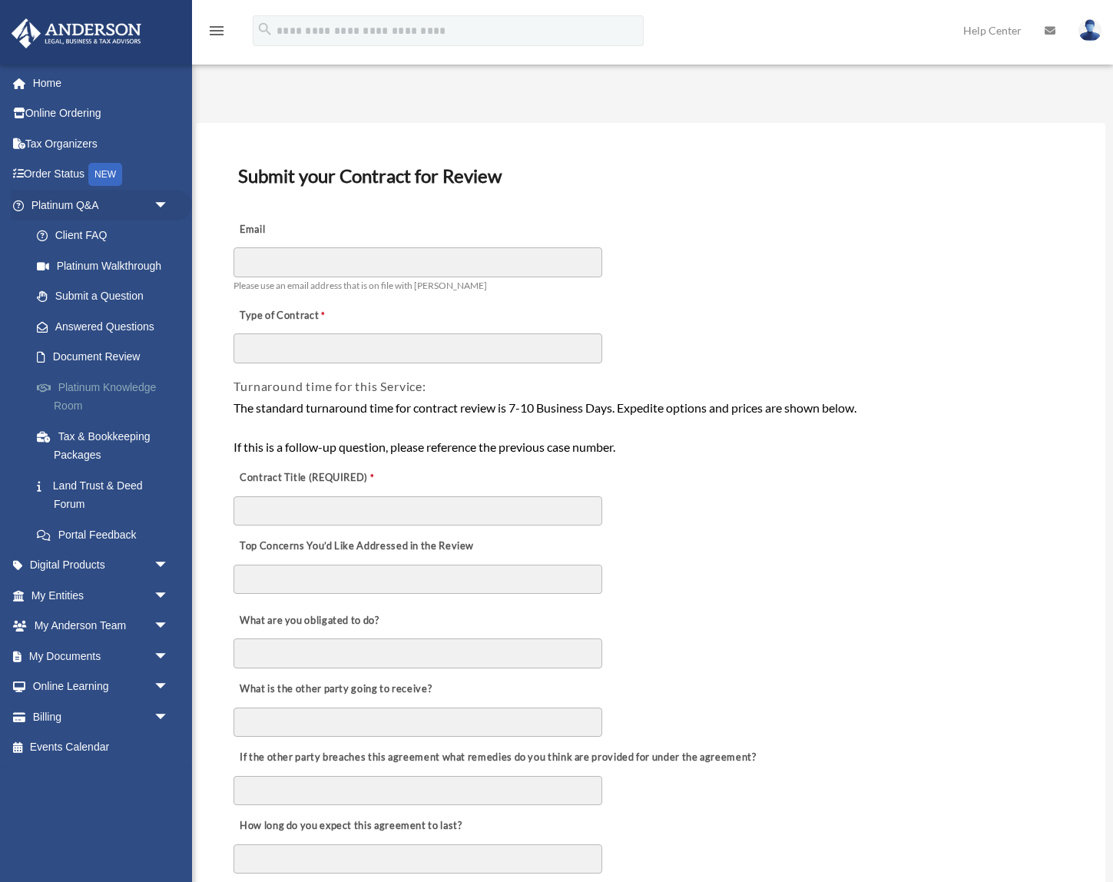
click at [76, 386] on link "Platinum Knowledge Room" at bounding box center [107, 396] width 171 height 49
click at [80, 297] on link "Submit a Question" at bounding box center [107, 296] width 171 height 31
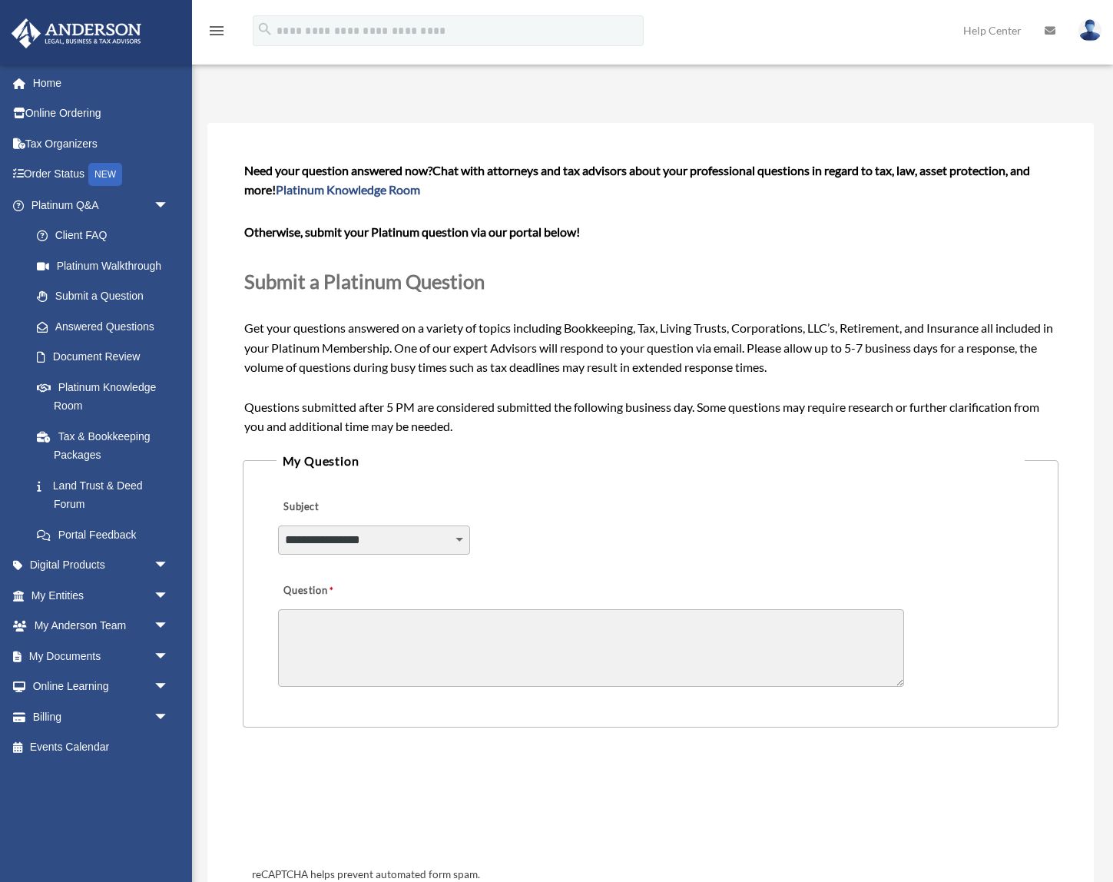
click at [327, 540] on select "**********" at bounding box center [374, 539] width 192 height 29
select select "******"
click at [278, 525] on select "**********" at bounding box center [374, 539] width 192 height 29
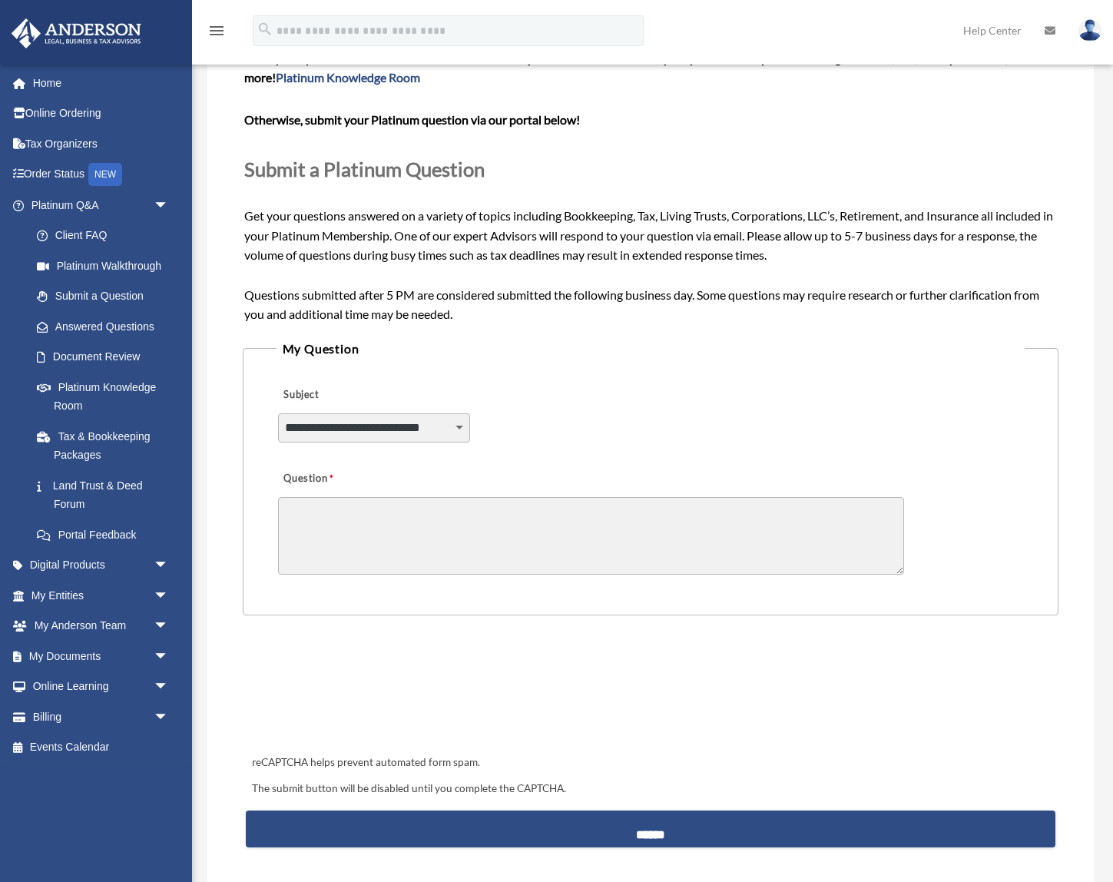
scroll to position [114, 0]
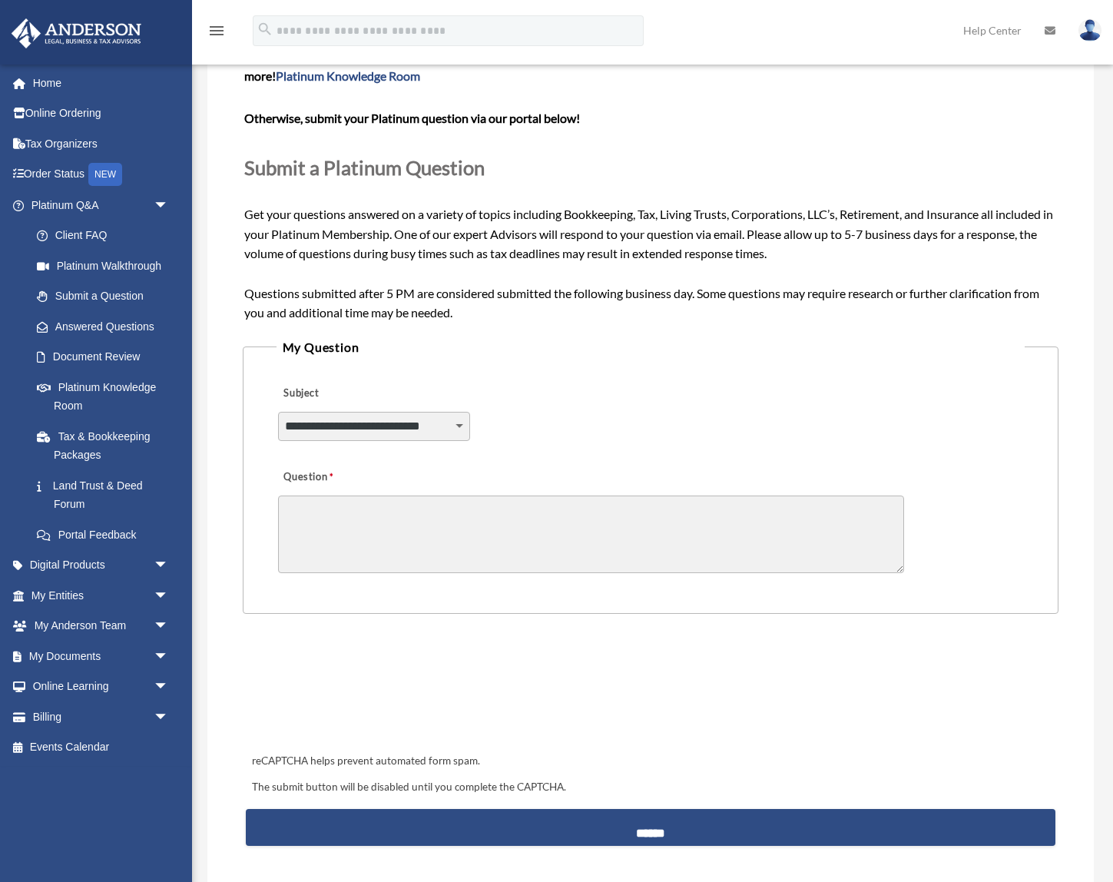
click at [391, 514] on textarea "Question" at bounding box center [591, 535] width 626 height 78
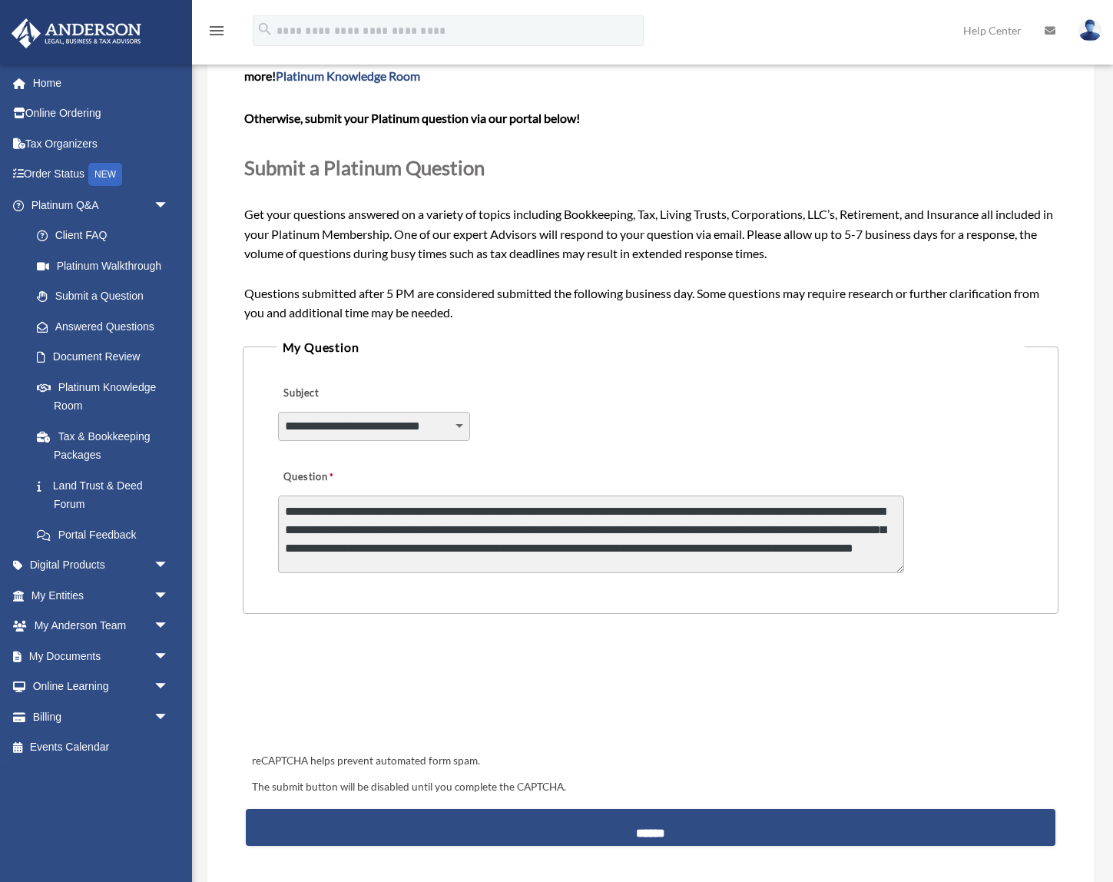
scroll to position [10, 0]
click at [563, 562] on textarea "**********" at bounding box center [591, 535] width 626 height 78
click at [449, 559] on textarea "**********" at bounding box center [591, 535] width 626 height 78
drag, startPoint x: 449, startPoint y: 559, endPoint x: 708, endPoint y: 553, distance: 259.0
click at [708, 553] on textarea "**********" at bounding box center [591, 535] width 626 height 78
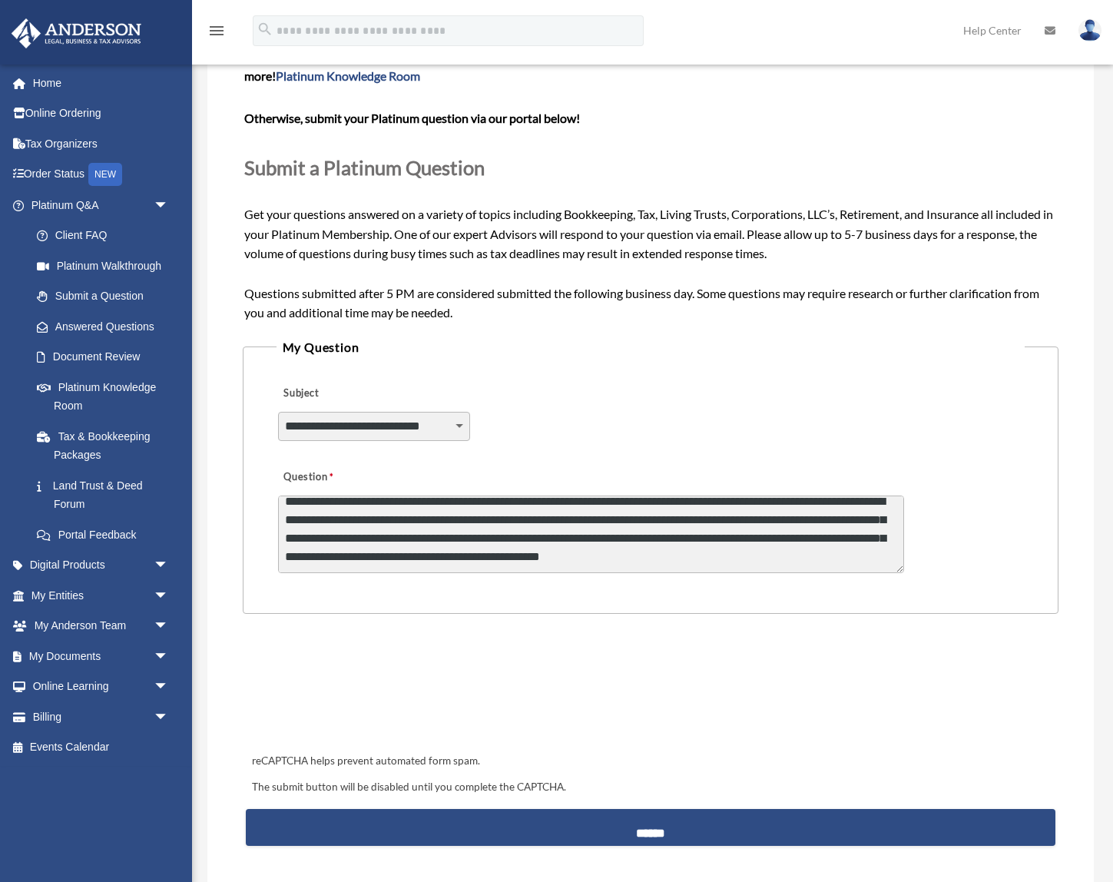
scroll to position [38, 0]
type textarea "**********"
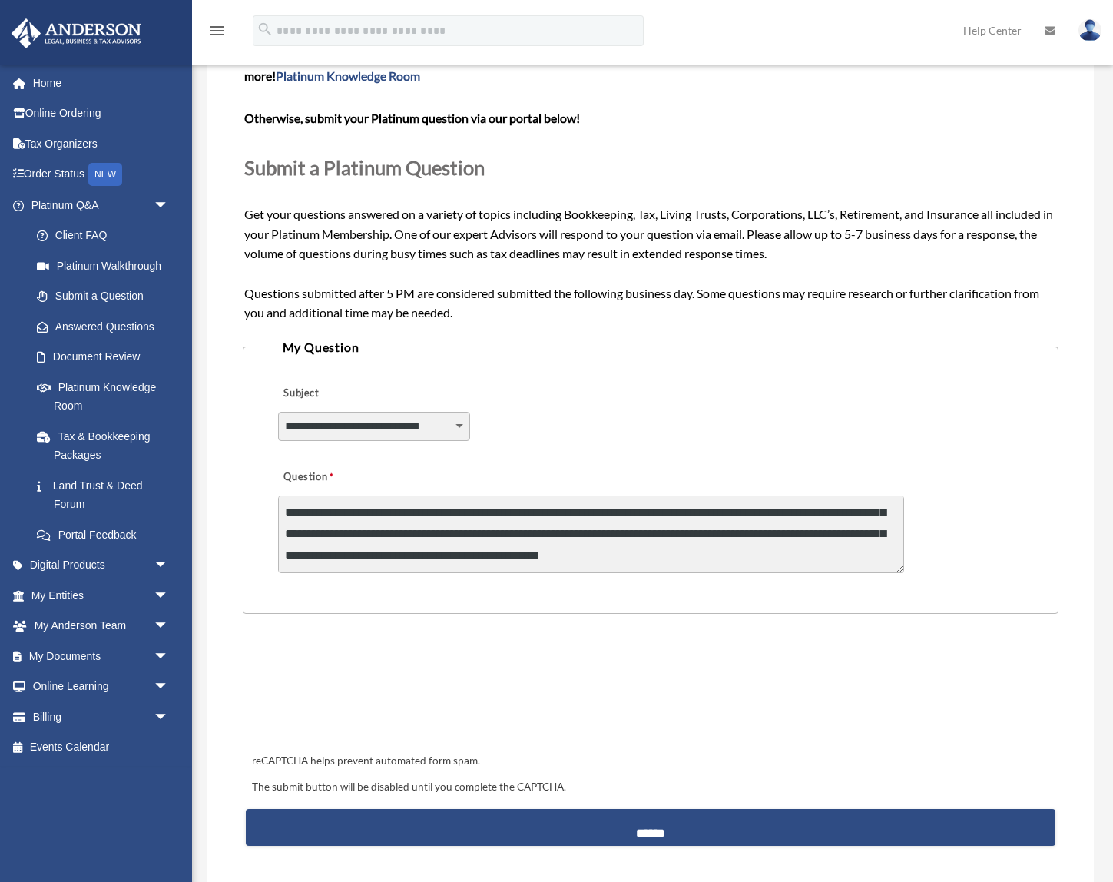
scroll to position [40, 0]
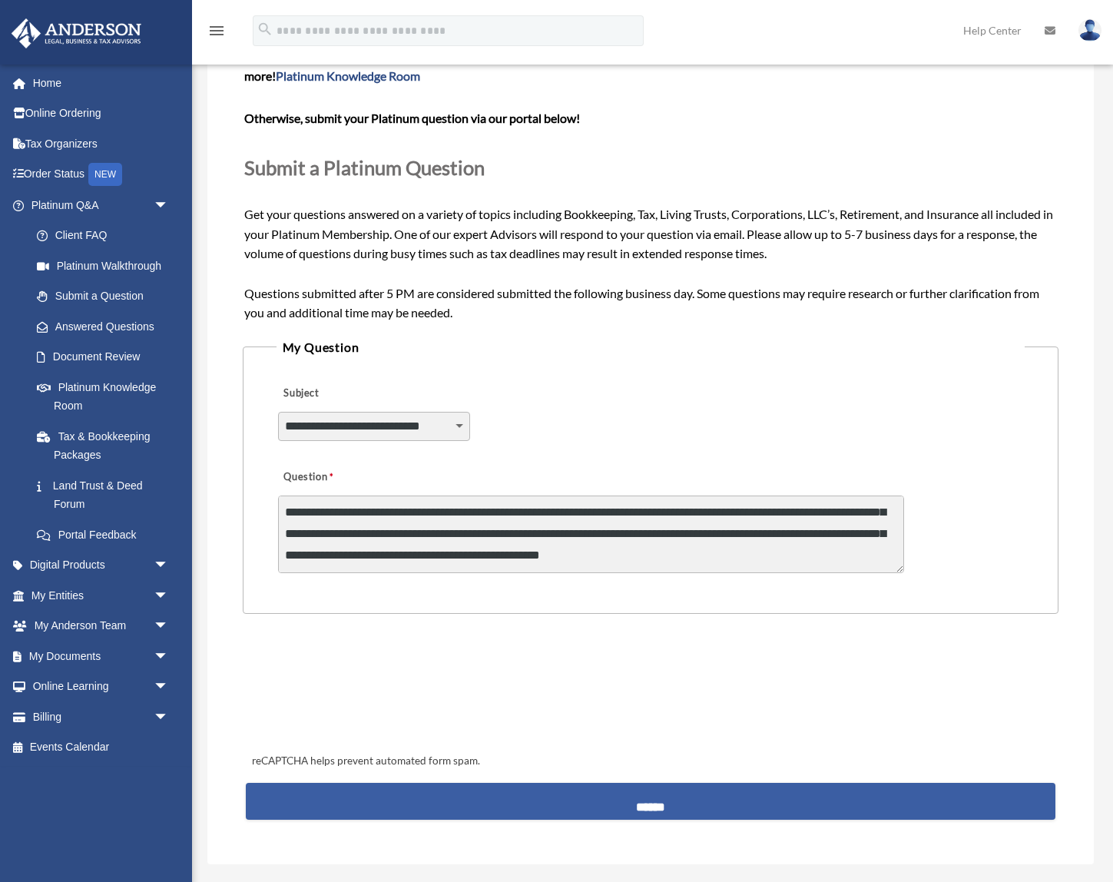
click at [617, 801] on input "******" at bounding box center [651, 801] width 810 height 37
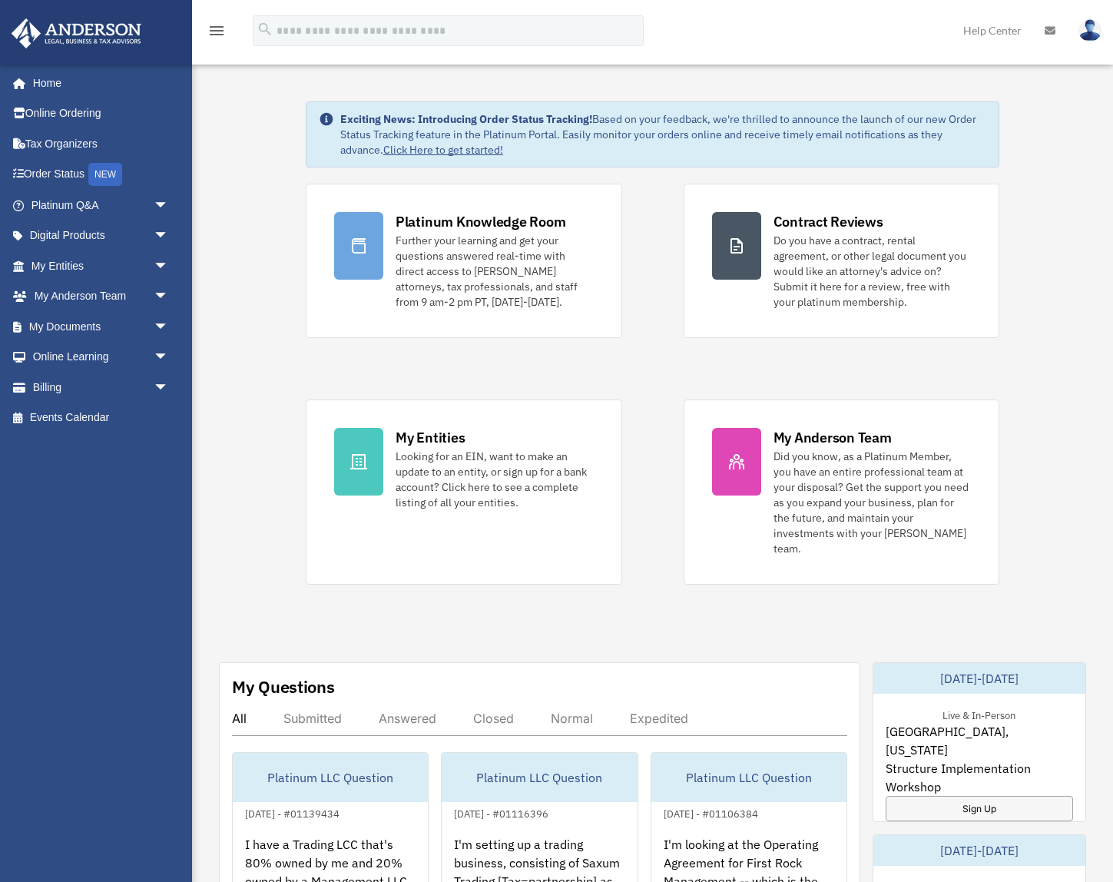
click at [1045, 31] on icon at bounding box center [1050, 30] width 11 height 11
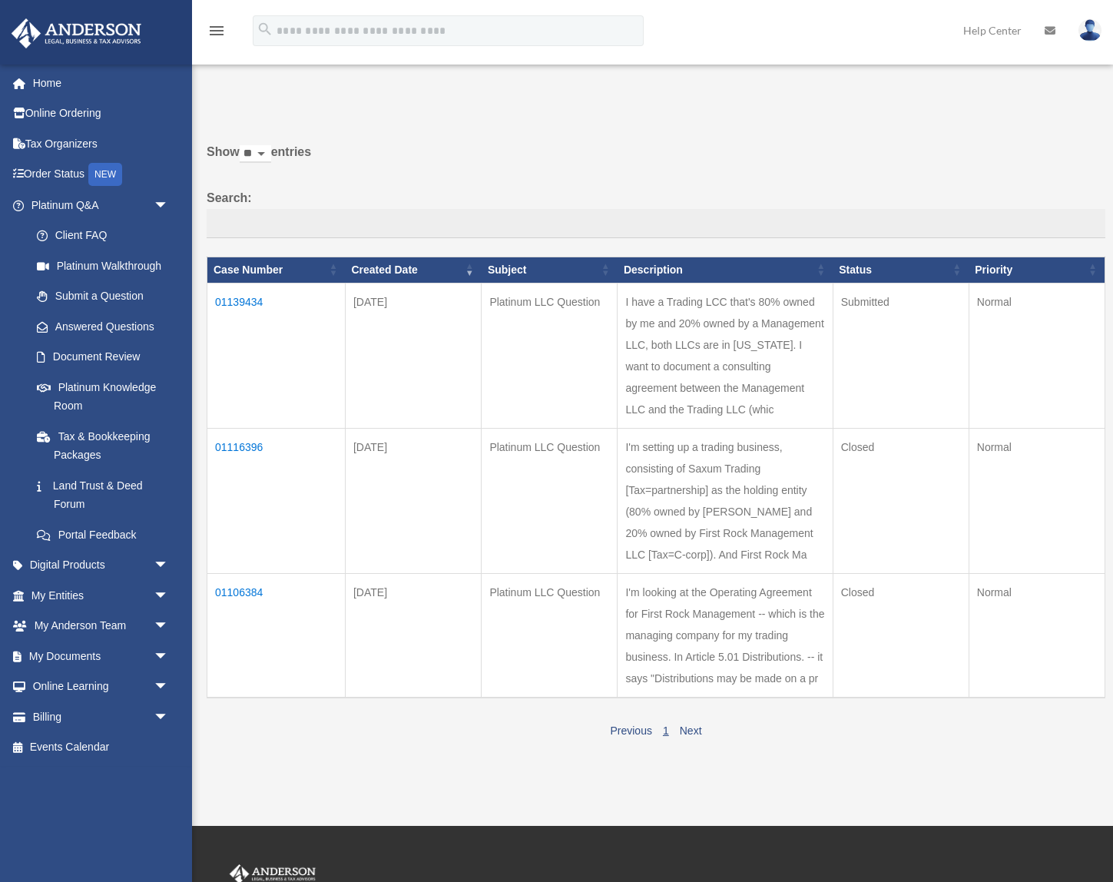
click at [212, 35] on icon "menu" at bounding box center [216, 31] width 18 height 18
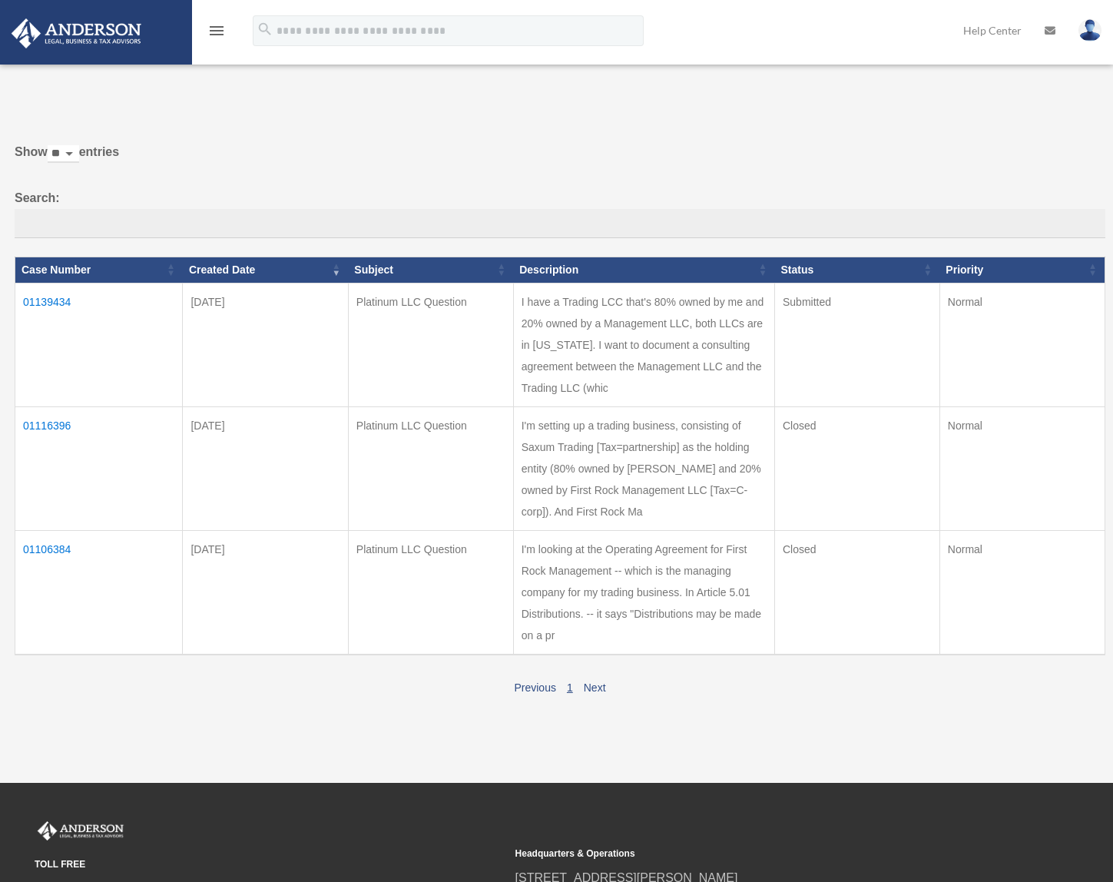
click at [213, 35] on icon "menu" at bounding box center [216, 31] width 18 height 18
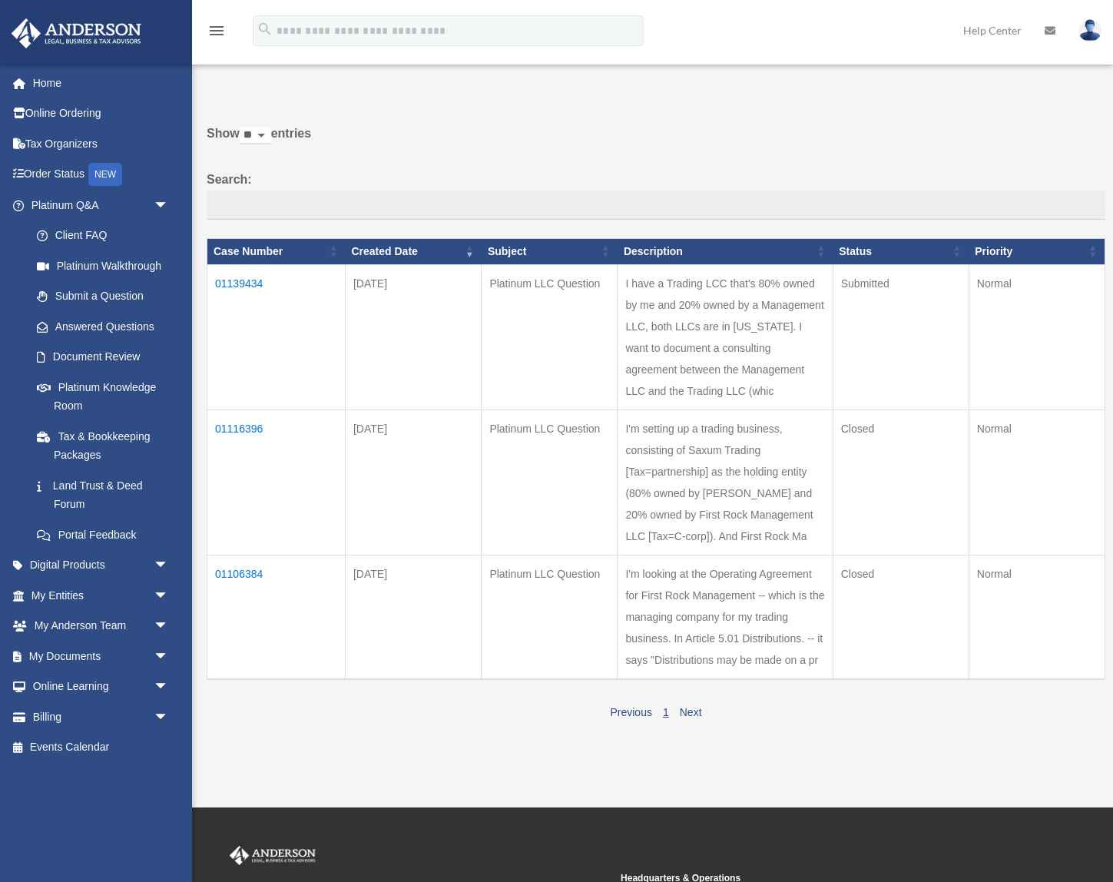
scroll to position [11, 0]
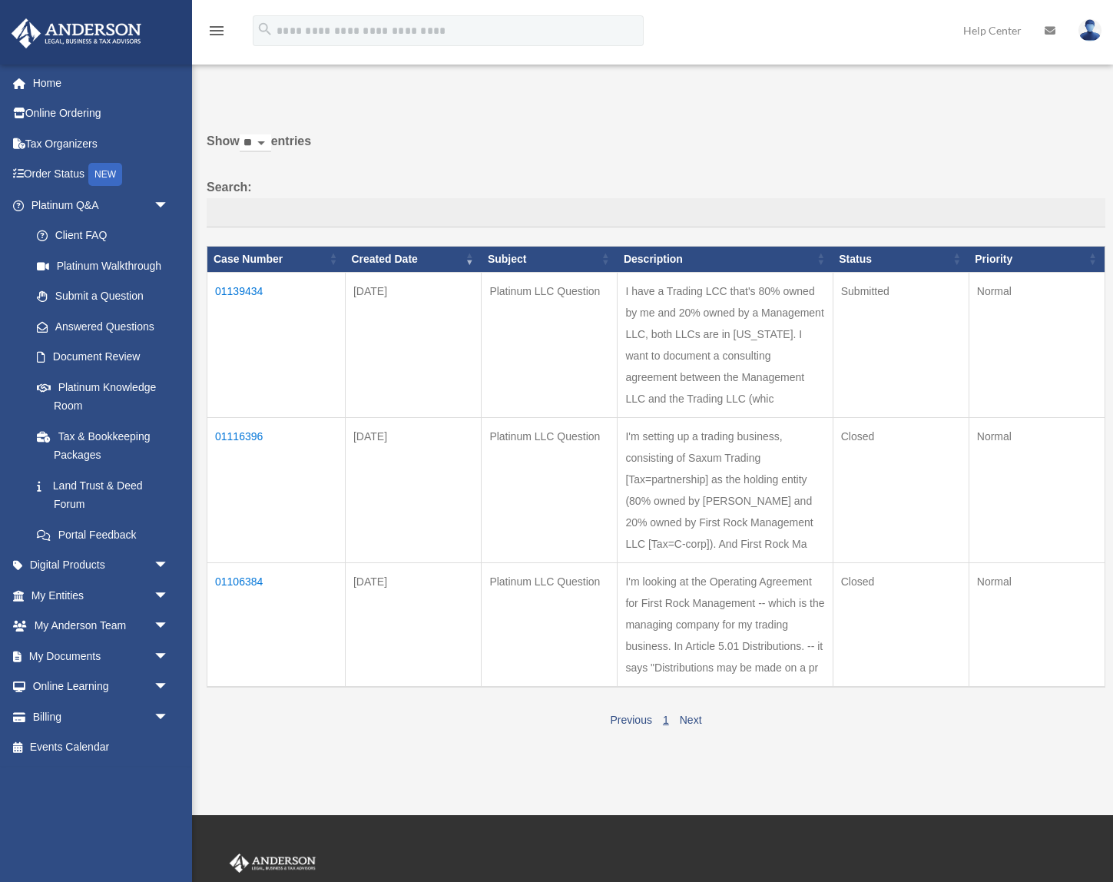
click at [1092, 35] on img at bounding box center [1090, 30] width 23 height 22
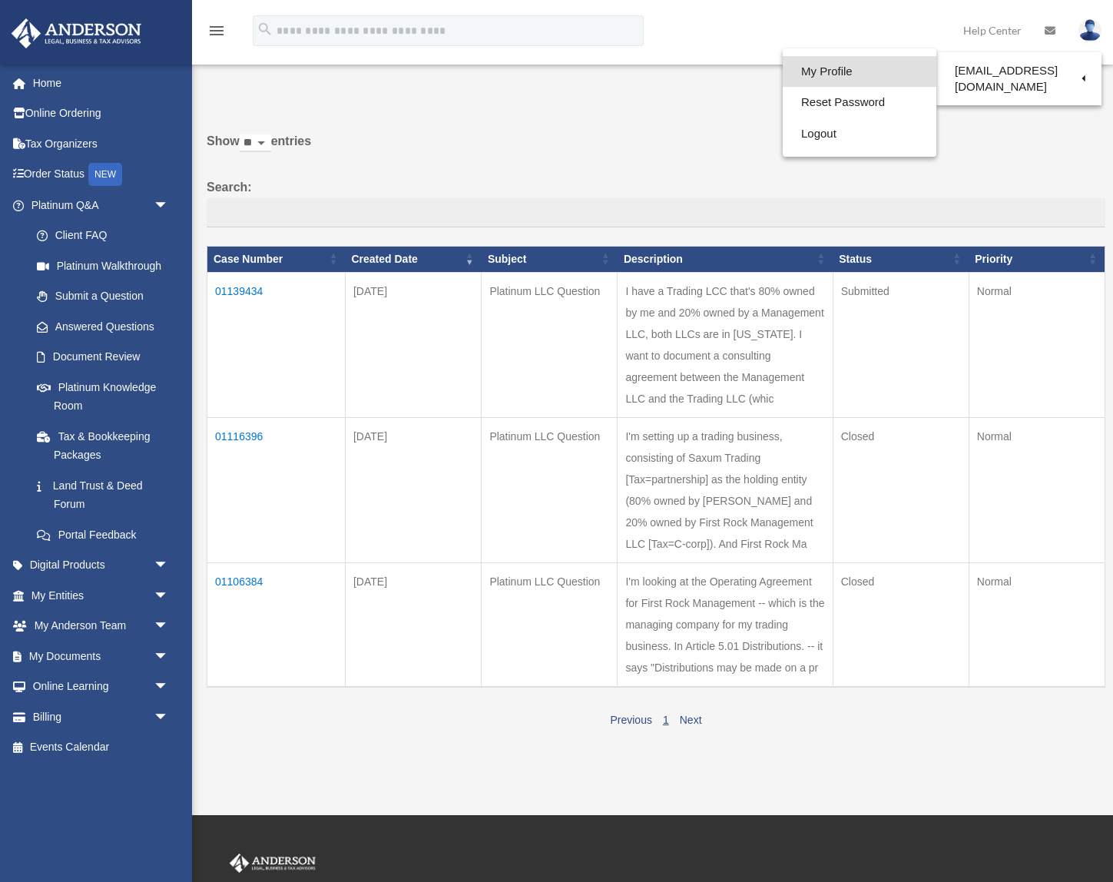
click at [839, 68] on link "My Profile" at bounding box center [860, 71] width 154 height 31
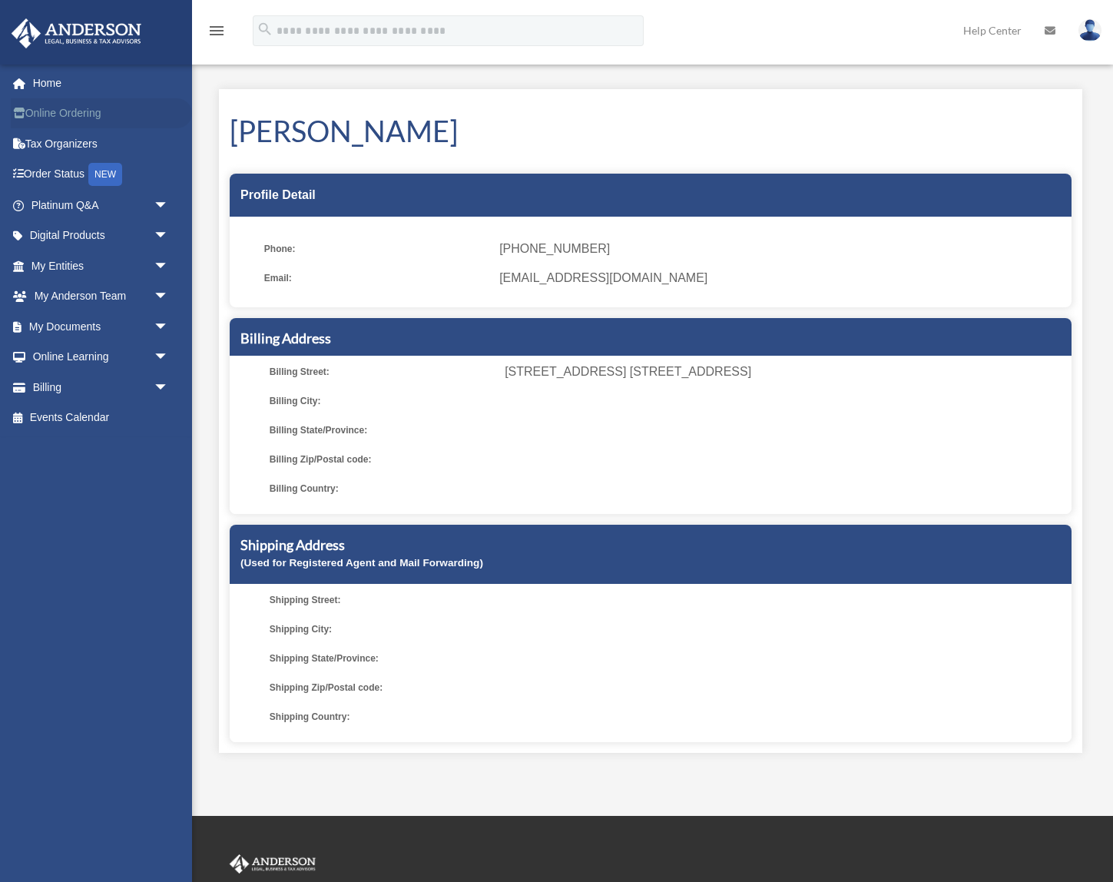
click at [55, 102] on link "Online Ordering" at bounding box center [101, 113] width 181 height 31
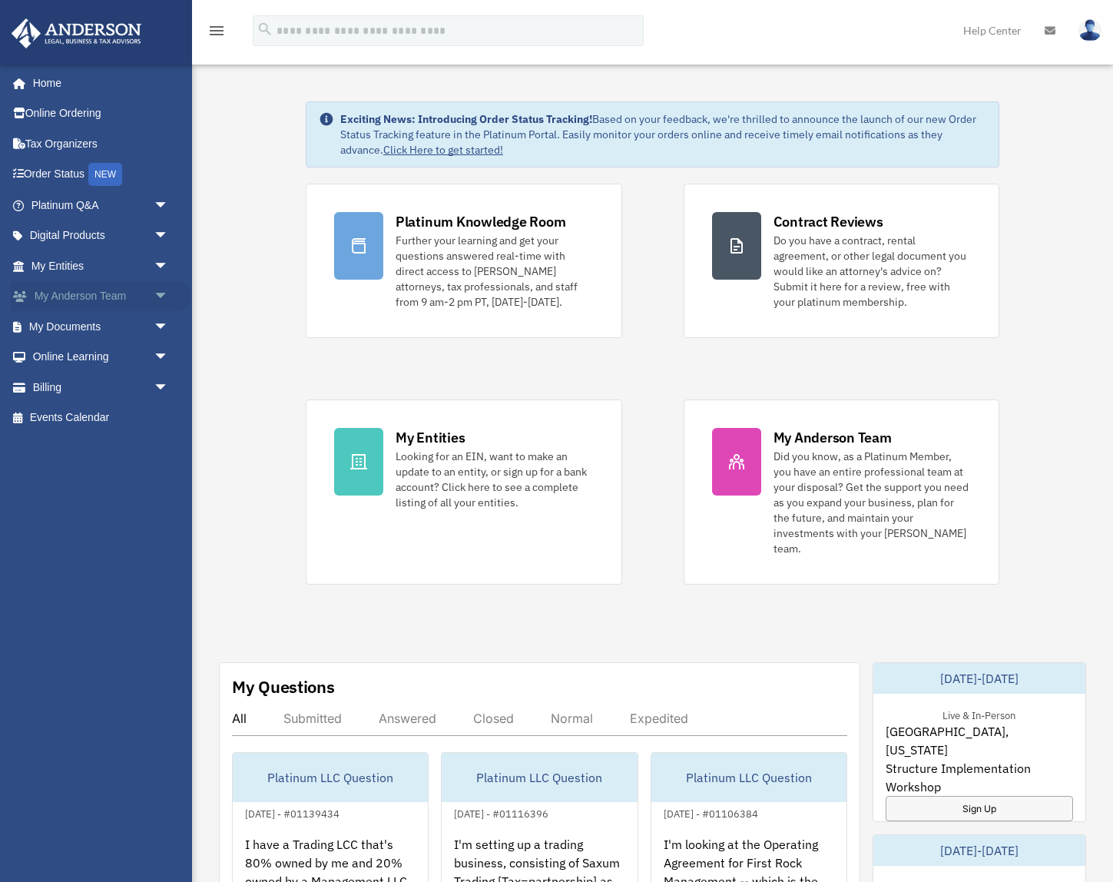
click at [71, 302] on link "My [PERSON_NAME] Team arrow_drop_down" at bounding box center [101, 296] width 181 height 31
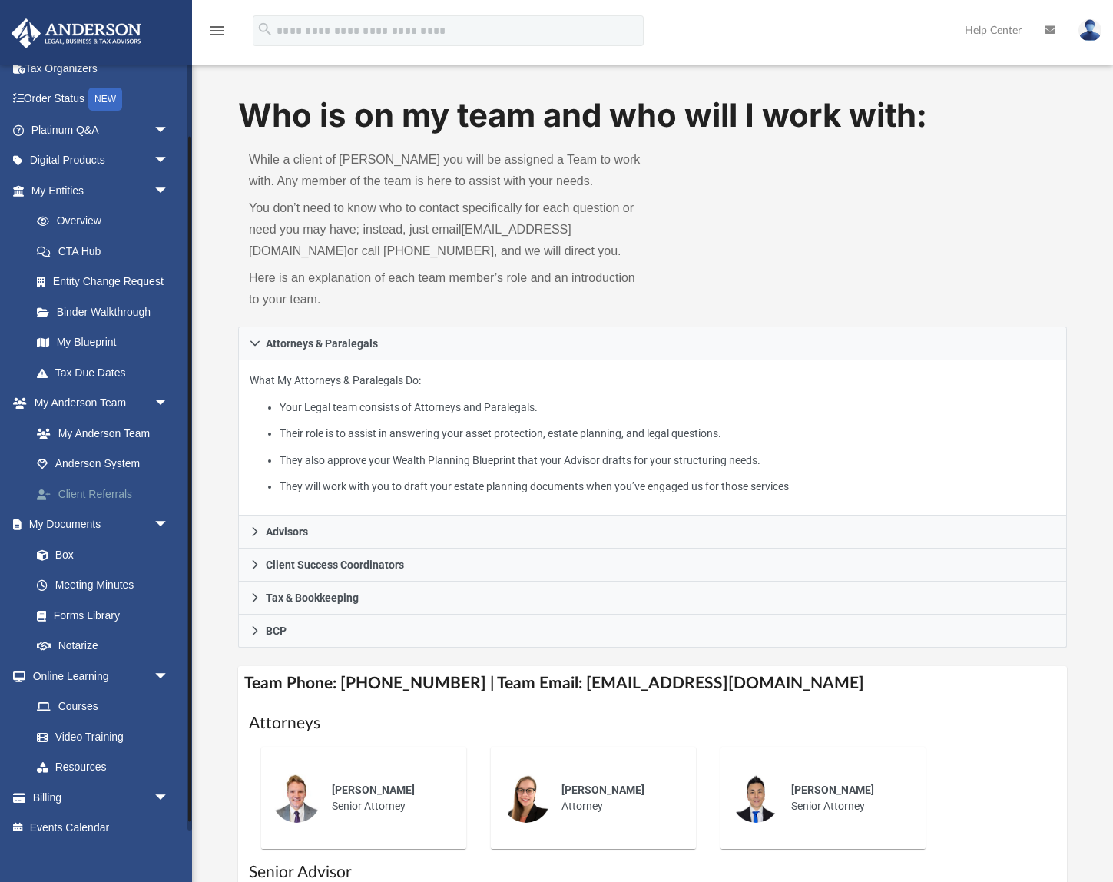
scroll to position [91, 0]
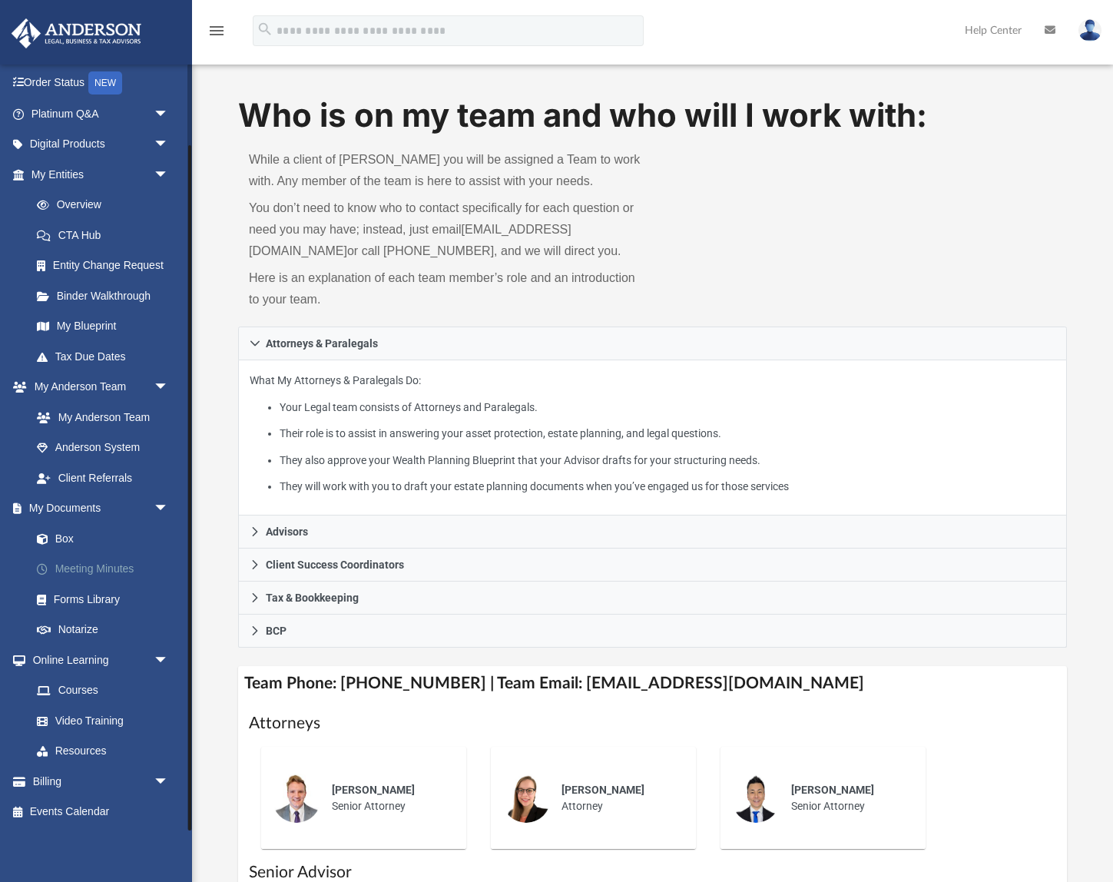
click at [97, 565] on link "Meeting Minutes" at bounding box center [107, 569] width 171 height 31
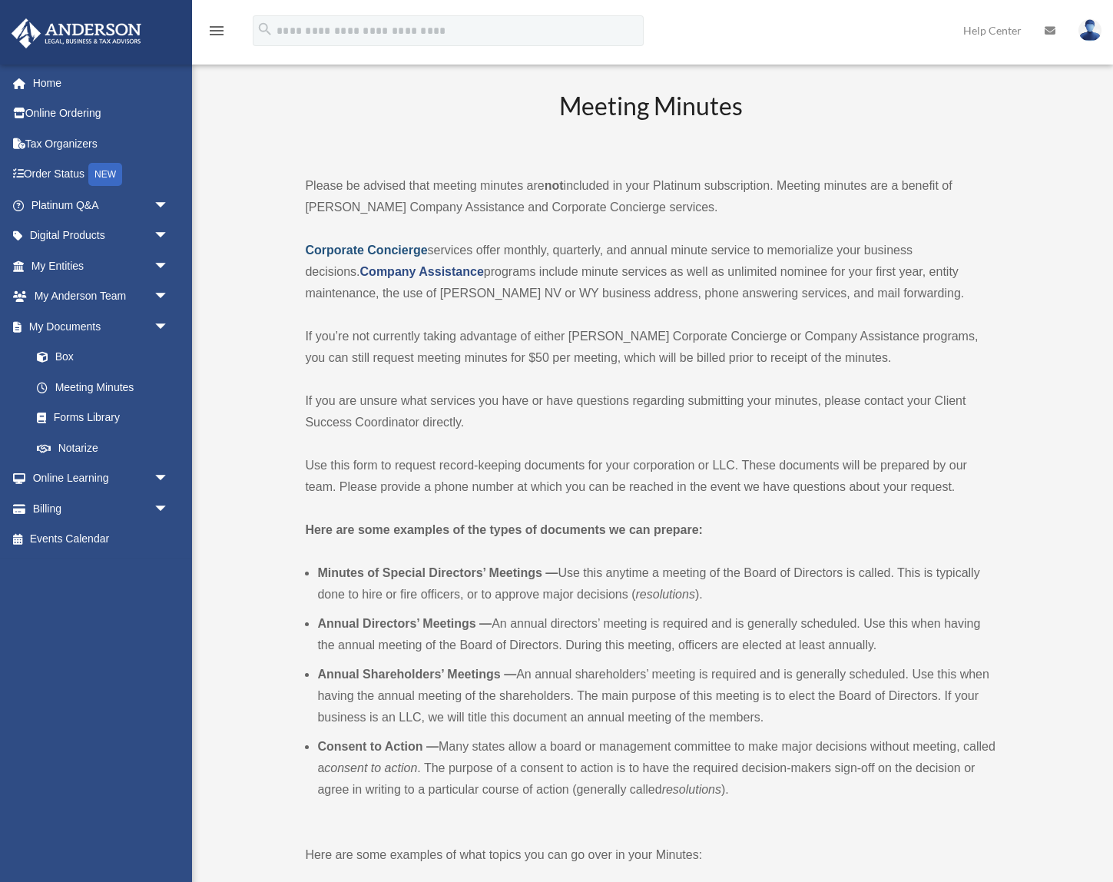
click at [380, 253] on strong "Corporate Concierge" at bounding box center [366, 250] width 122 height 13
